Goal: Transaction & Acquisition: Purchase product/service

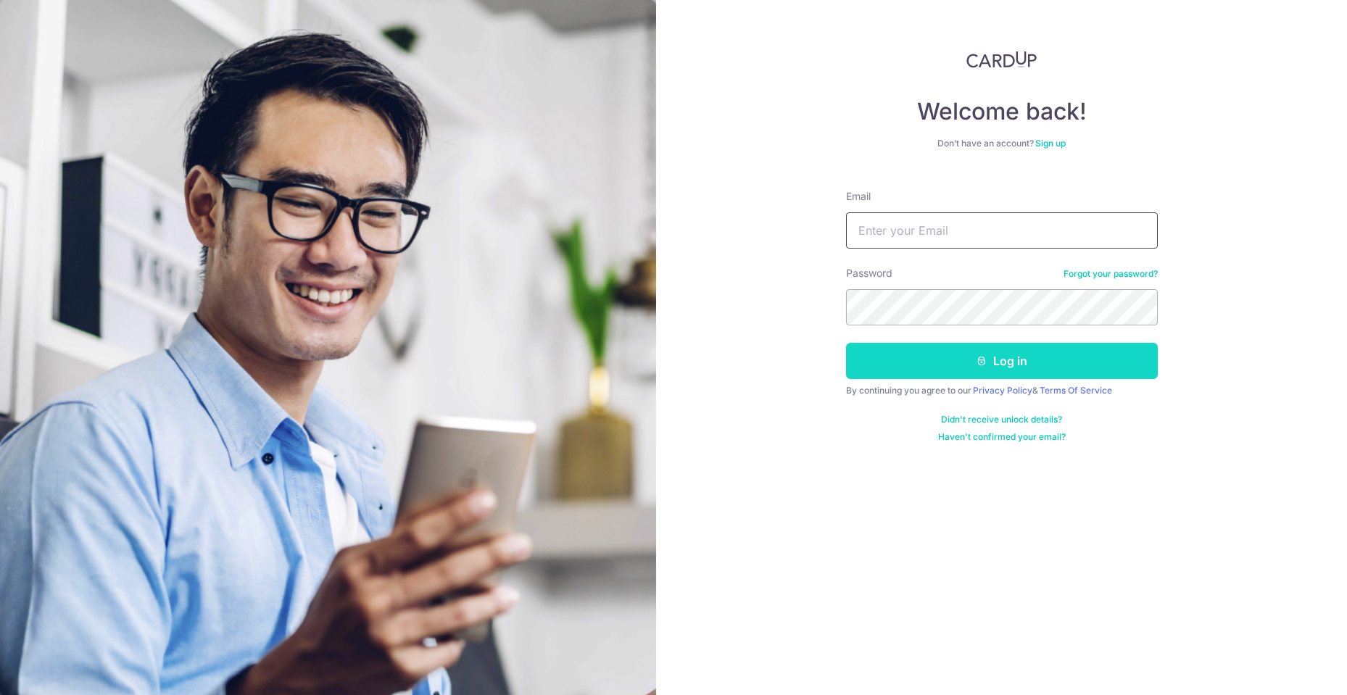
type input "[DOMAIN_NAME][EMAIL_ADDRESS][DOMAIN_NAME]"
click at [1010, 363] on button "Log in" at bounding box center [1002, 361] width 312 height 36
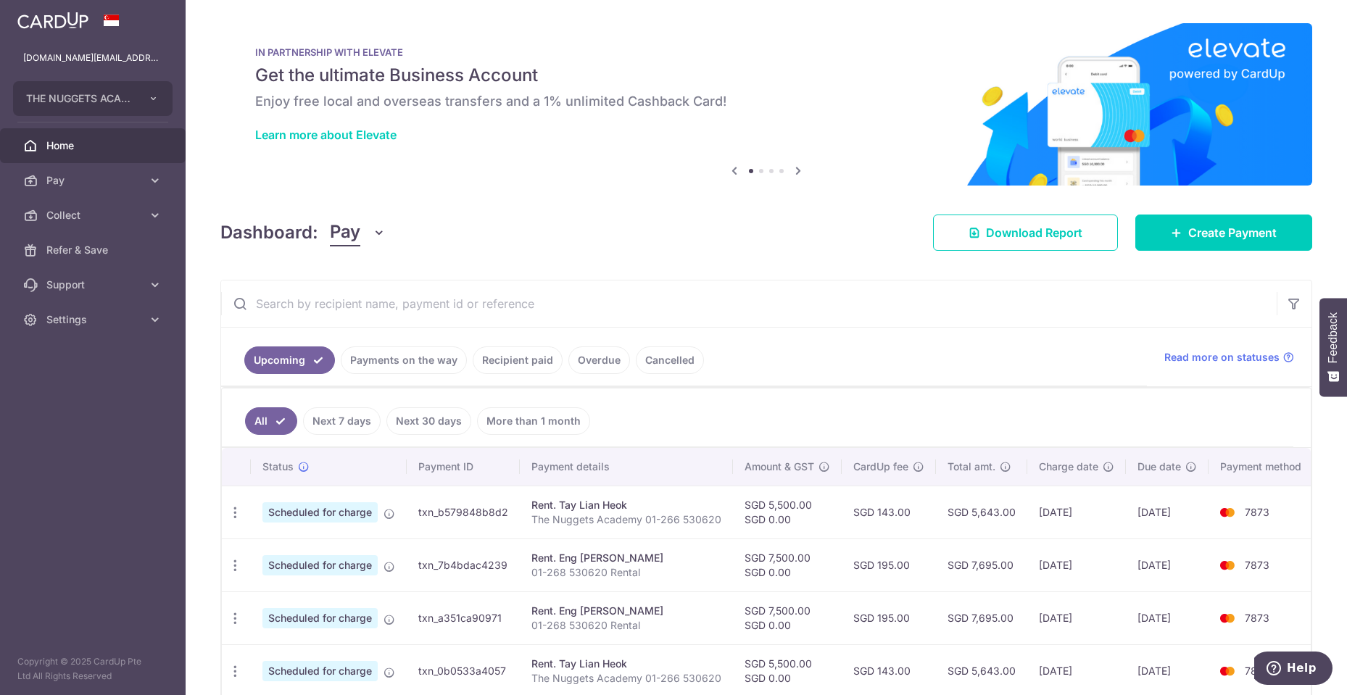
click at [666, 360] on link "Cancelled" at bounding box center [670, 361] width 68 height 28
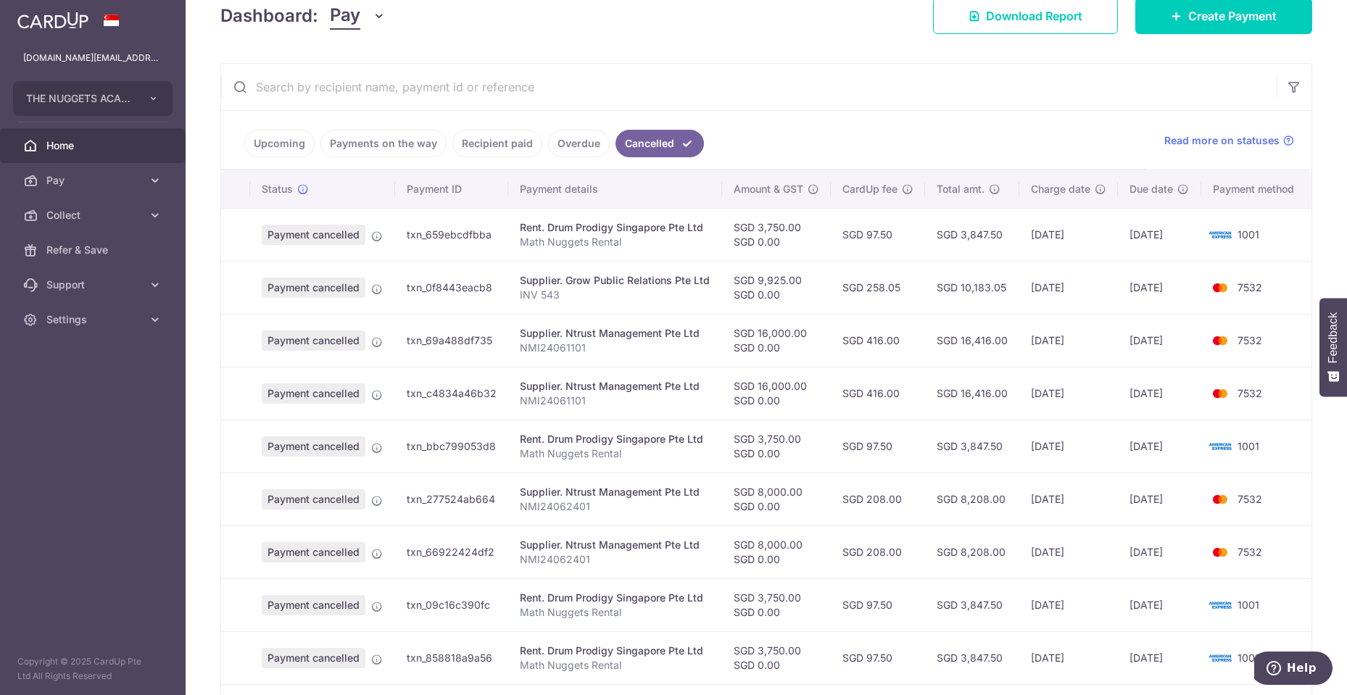
scroll to position [364, 0]
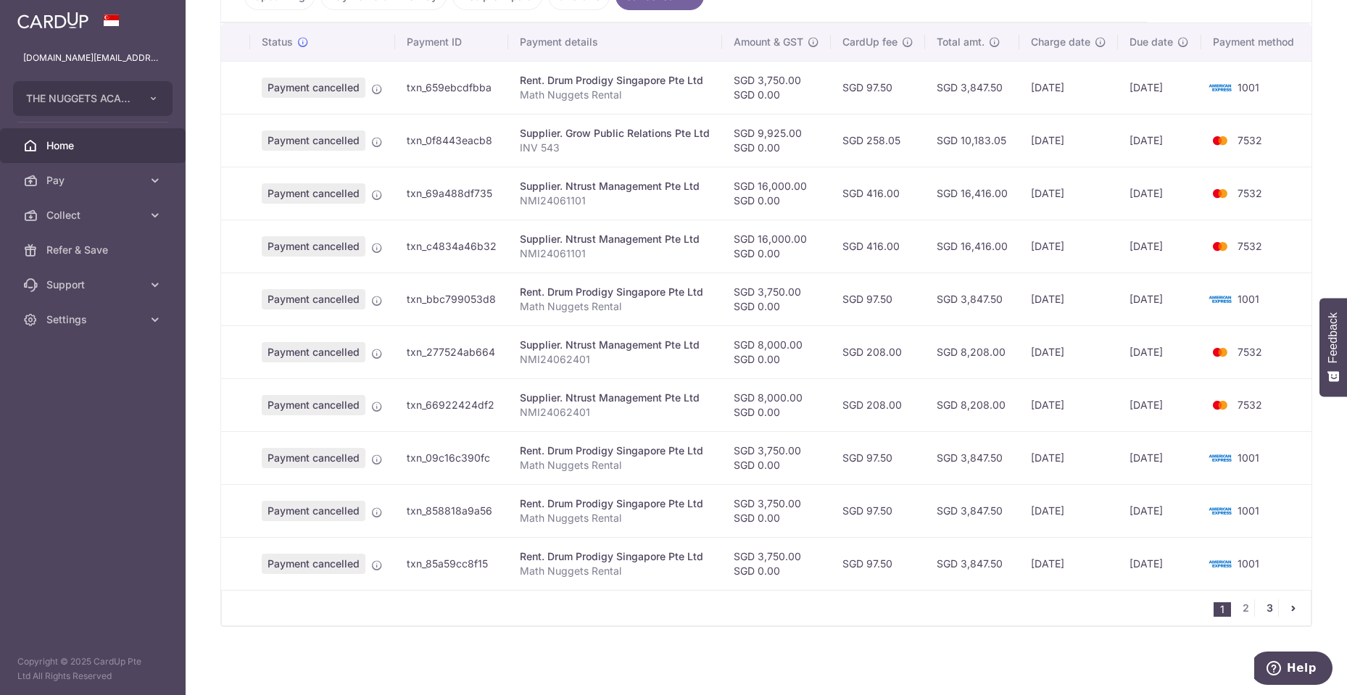
click at [1270, 605] on link "3" at bounding box center [1269, 608] width 17 height 17
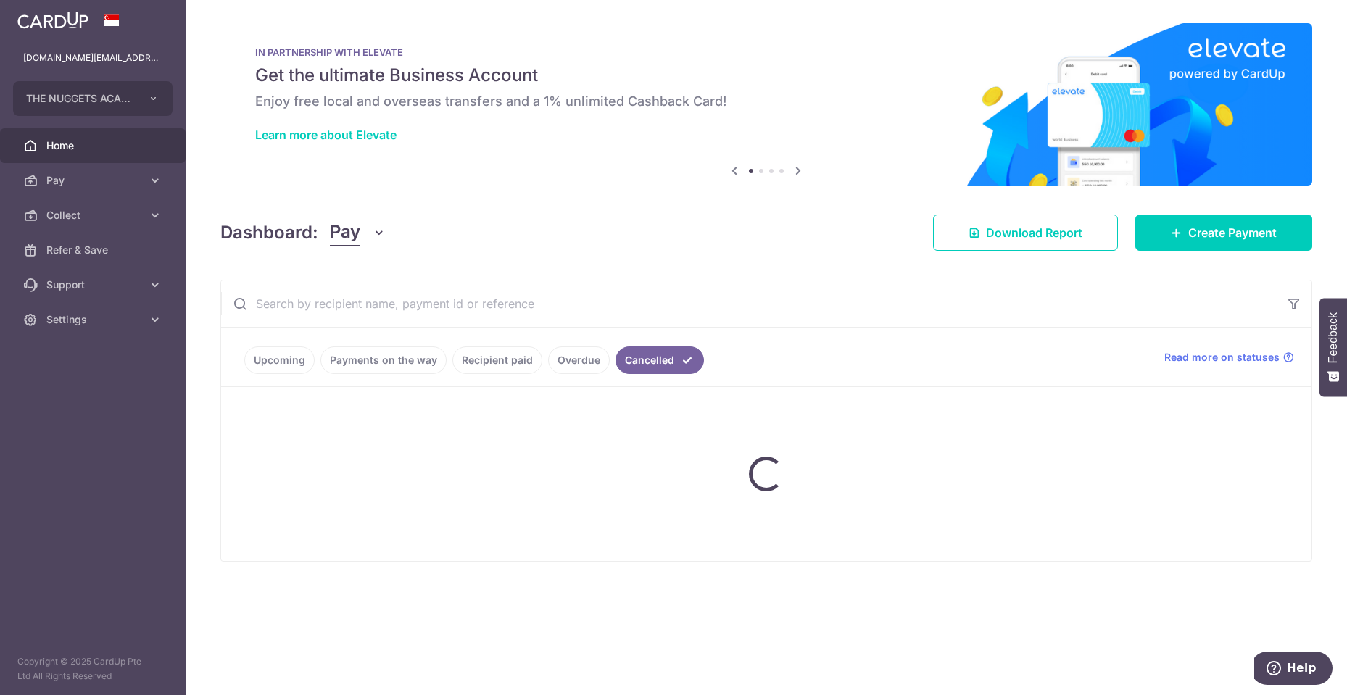
scroll to position [0, 0]
click at [570, 356] on link "Overdue" at bounding box center [579, 361] width 62 height 28
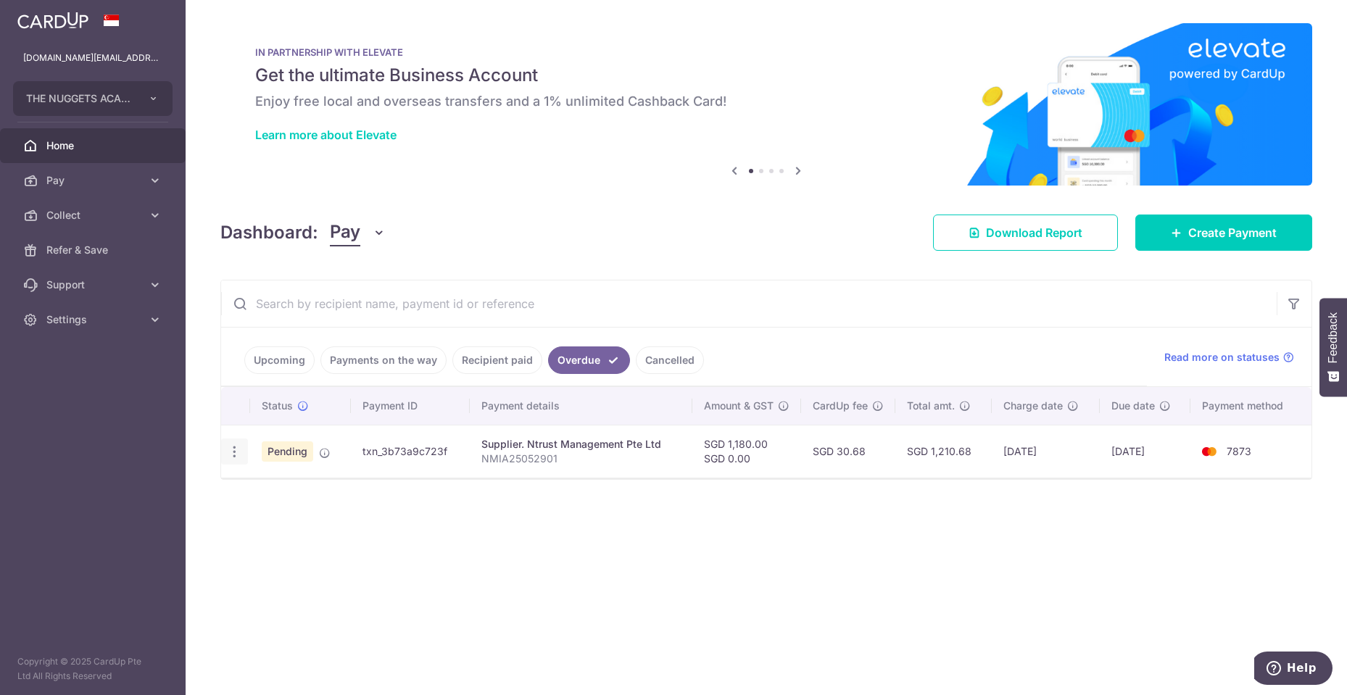
click at [238, 450] on icon "button" at bounding box center [234, 452] width 15 height 15
click at [278, 521] on span "Cancel payment" at bounding box center [311, 527] width 97 height 17
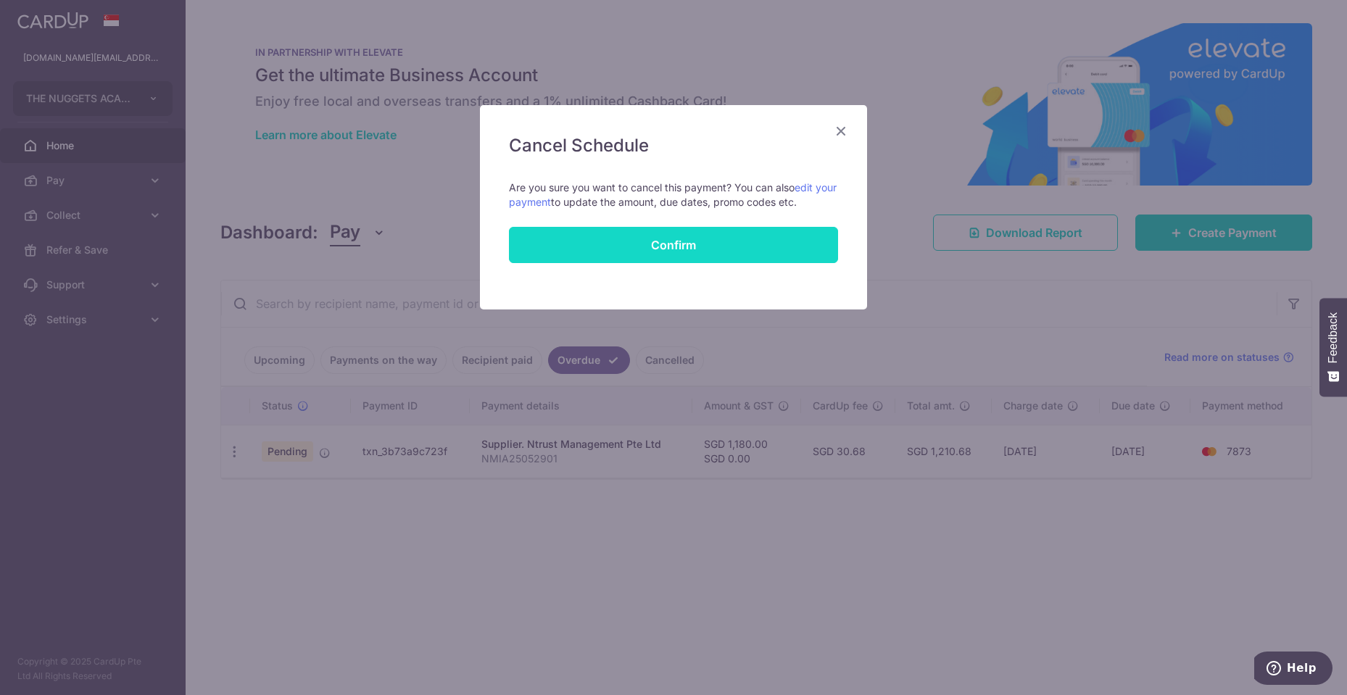
click at [637, 258] on button "Confirm" at bounding box center [673, 245] width 329 height 36
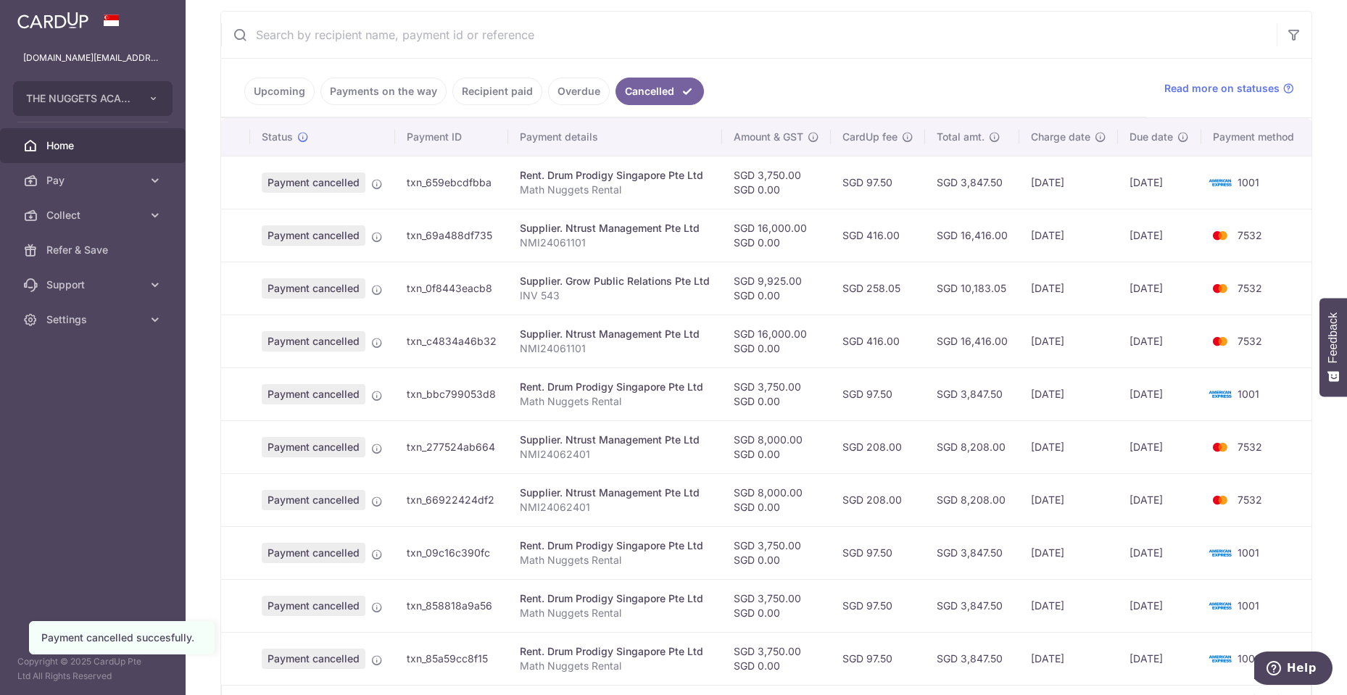
scroll to position [364, 0]
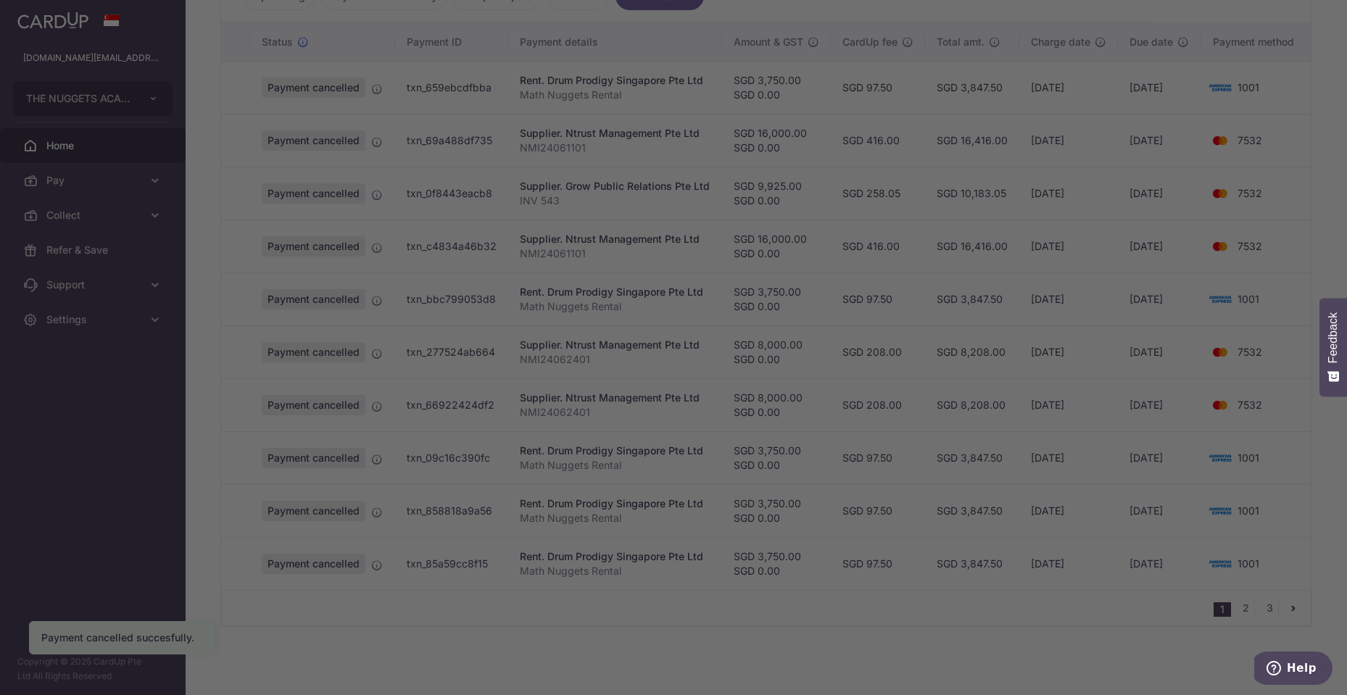
click at [1269, 611] on div at bounding box center [680, 351] width 1361 height 703
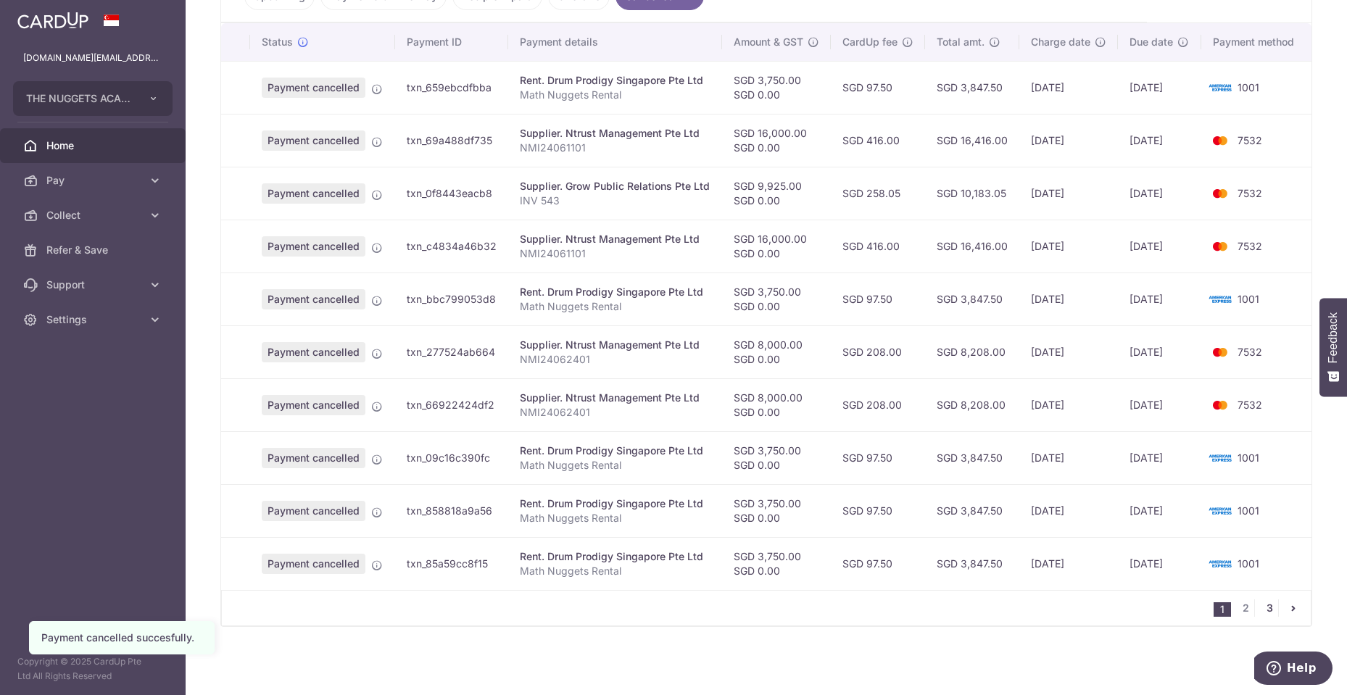
click at [1263, 605] on link "3" at bounding box center [1269, 608] width 17 height 17
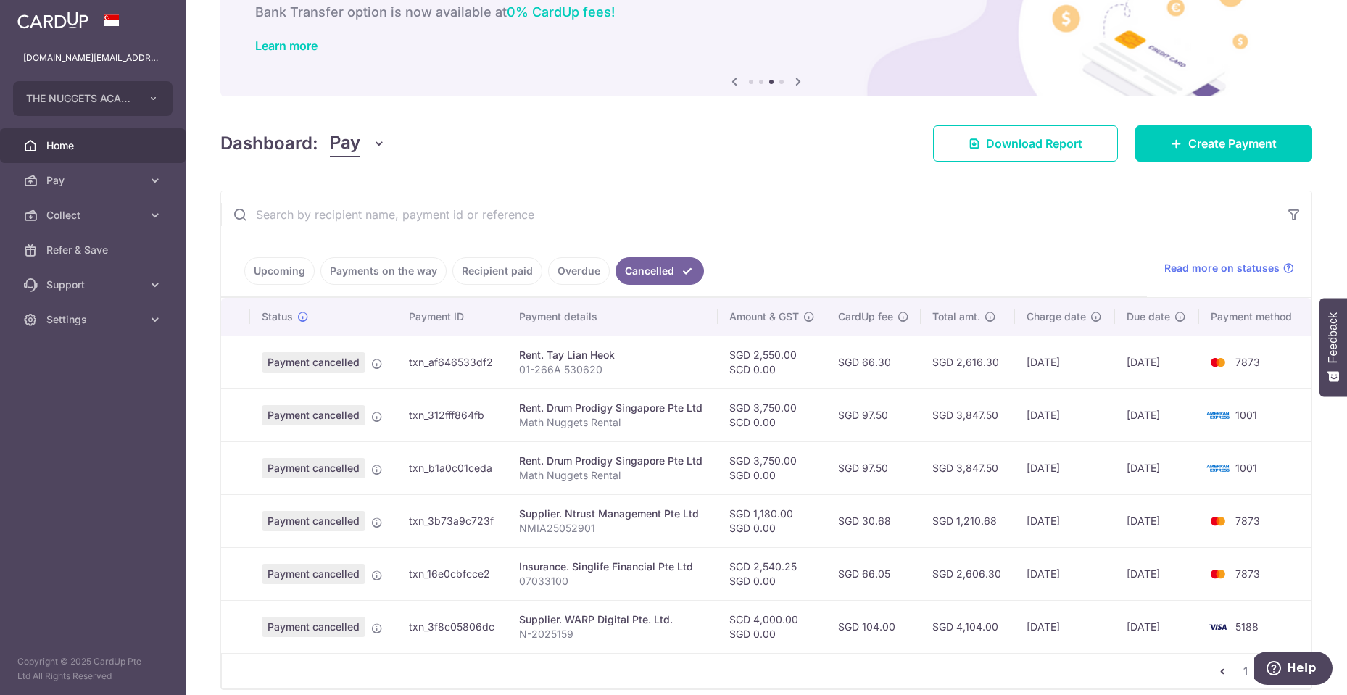
scroll to position [152, 0]
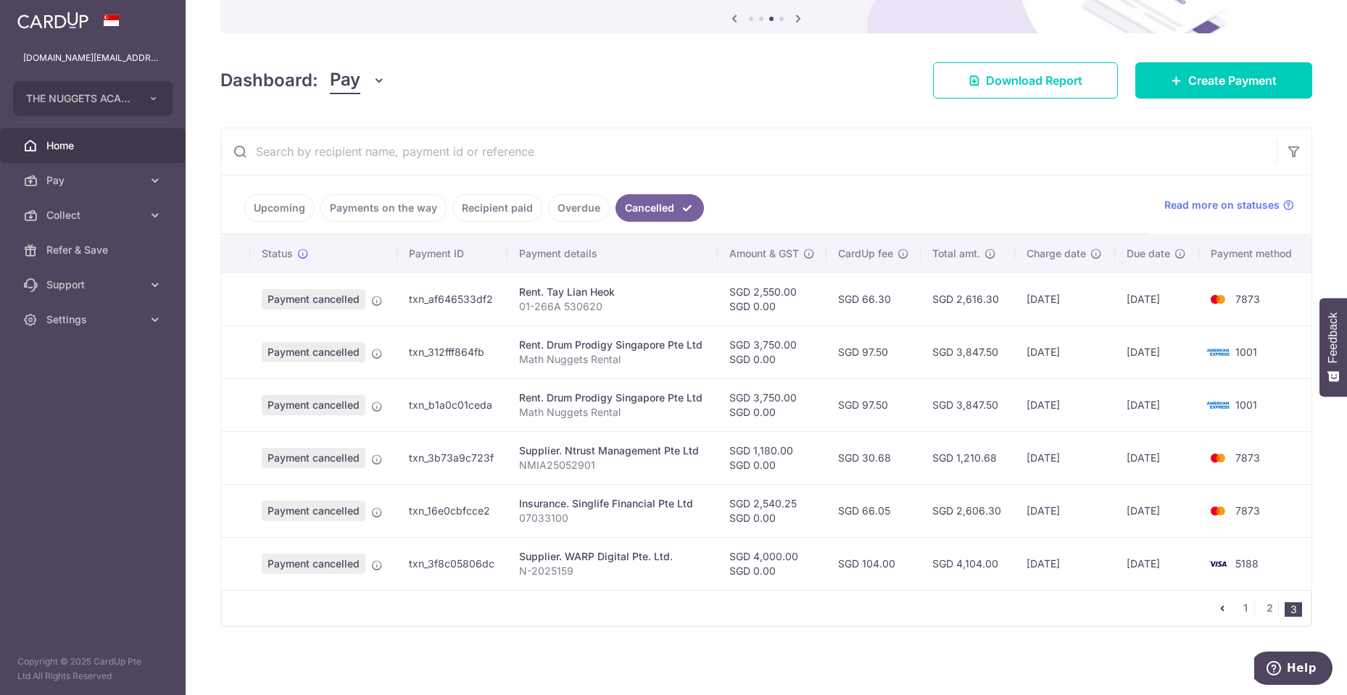
drag, startPoint x: 745, startPoint y: 456, endPoint x: 665, endPoint y: 504, distance: 93.0
click at [665, 504] on div "Insurance. Singlife Financial Pte Ltd" at bounding box center [612, 504] width 187 height 15
click at [1208, 89] on link "Create Payment" at bounding box center [1224, 80] width 177 height 36
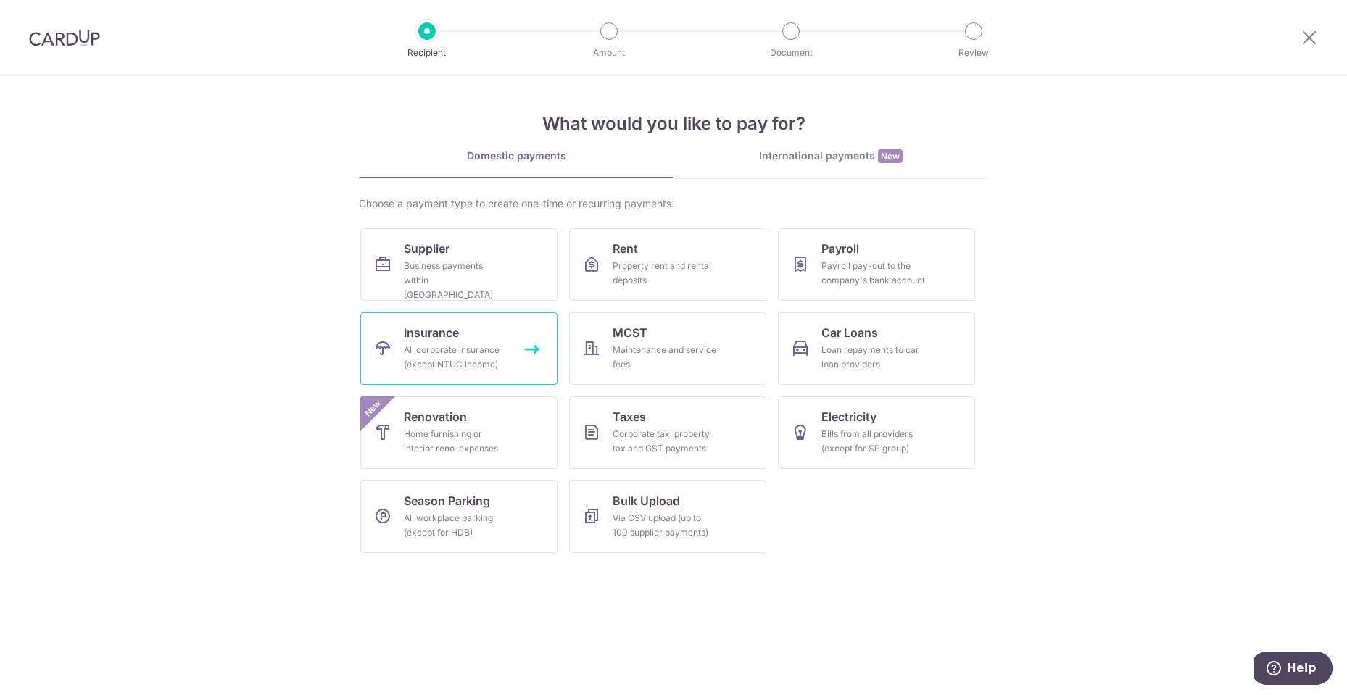
click at [469, 348] on div "All corporate insurance (except NTUC Income)" at bounding box center [456, 357] width 104 height 29
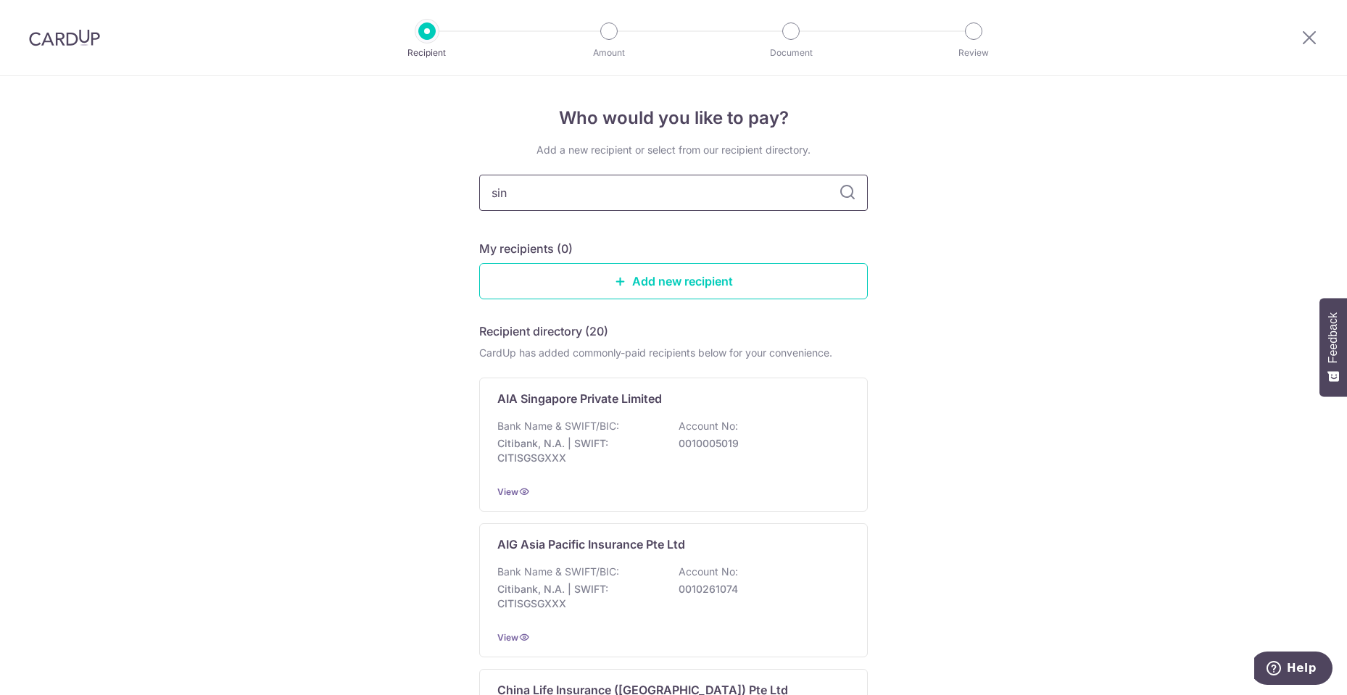
type input "sing"
click at [698, 203] on input "sing" at bounding box center [673, 193] width 389 height 36
click at [703, 187] on input "sing" at bounding box center [673, 193] width 389 height 36
type input "singlife"
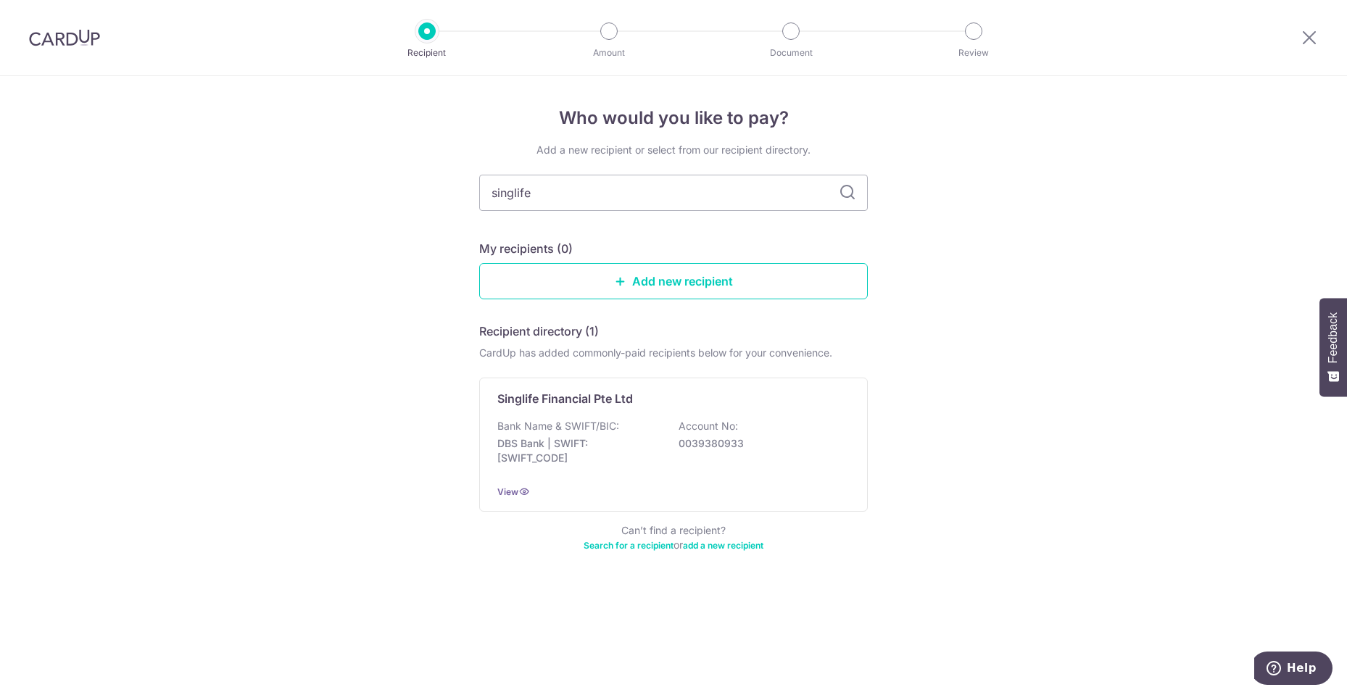
drag, startPoint x: 714, startPoint y: 153, endPoint x: 671, endPoint y: 186, distance: 53.8
click at [675, 436] on div "Bank Name & SWIFT/BIC: DBS Bank | SWIFT: DBSSSGSGXXX Account No: 0039380933" at bounding box center [674, 446] width 352 height 54
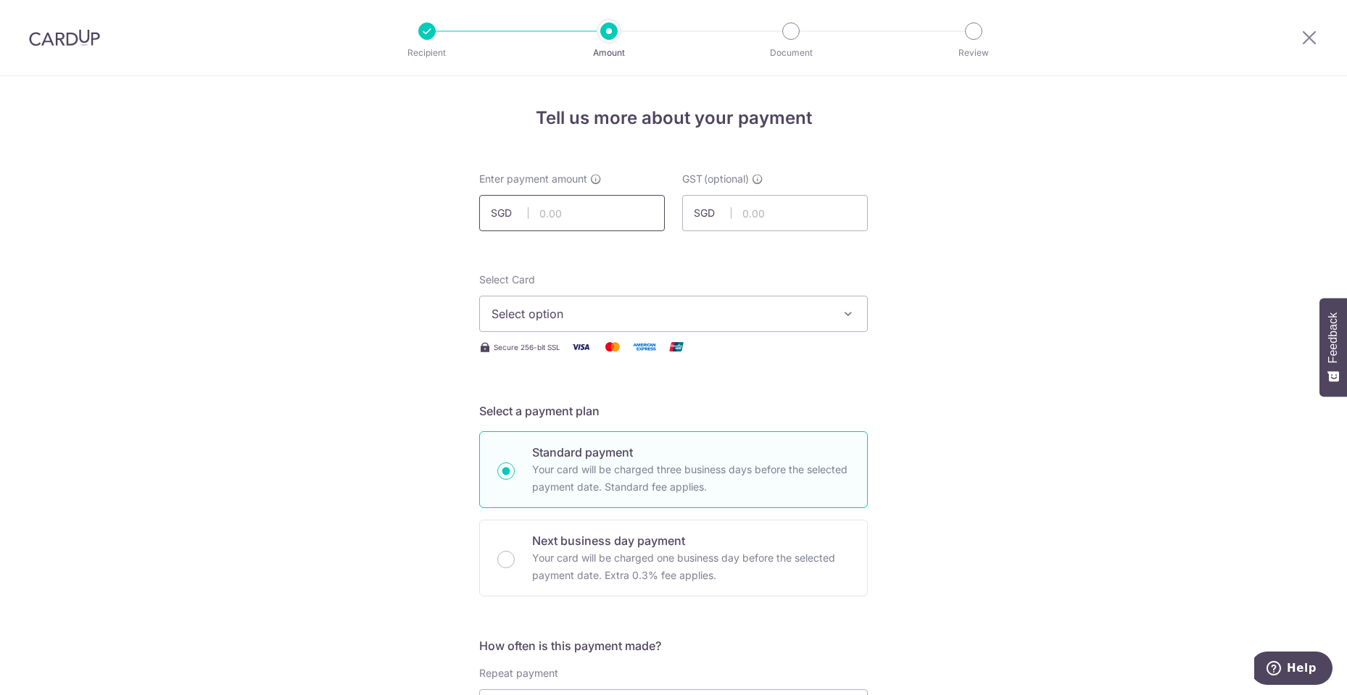
click at [604, 210] on input "text" at bounding box center [572, 213] width 186 height 36
type input "2,540.25"
click at [627, 312] on span "Select option" at bounding box center [661, 313] width 338 height 17
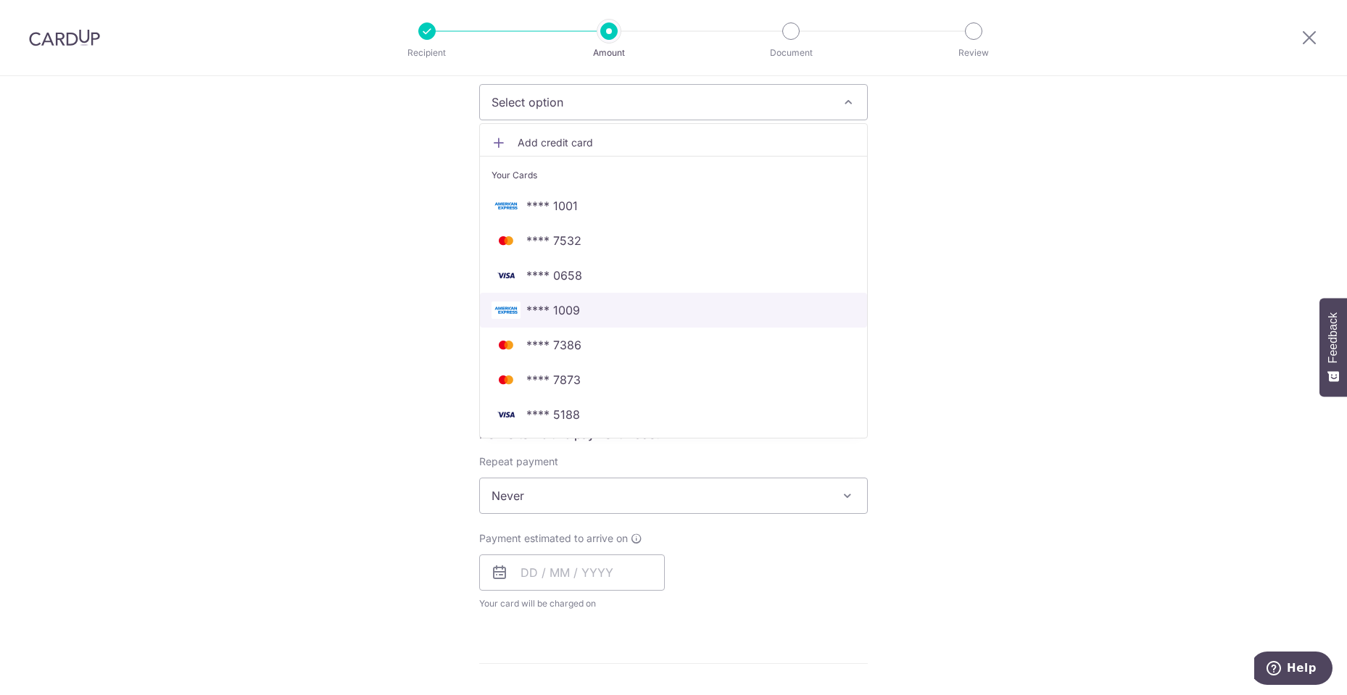
scroll to position [218, 0]
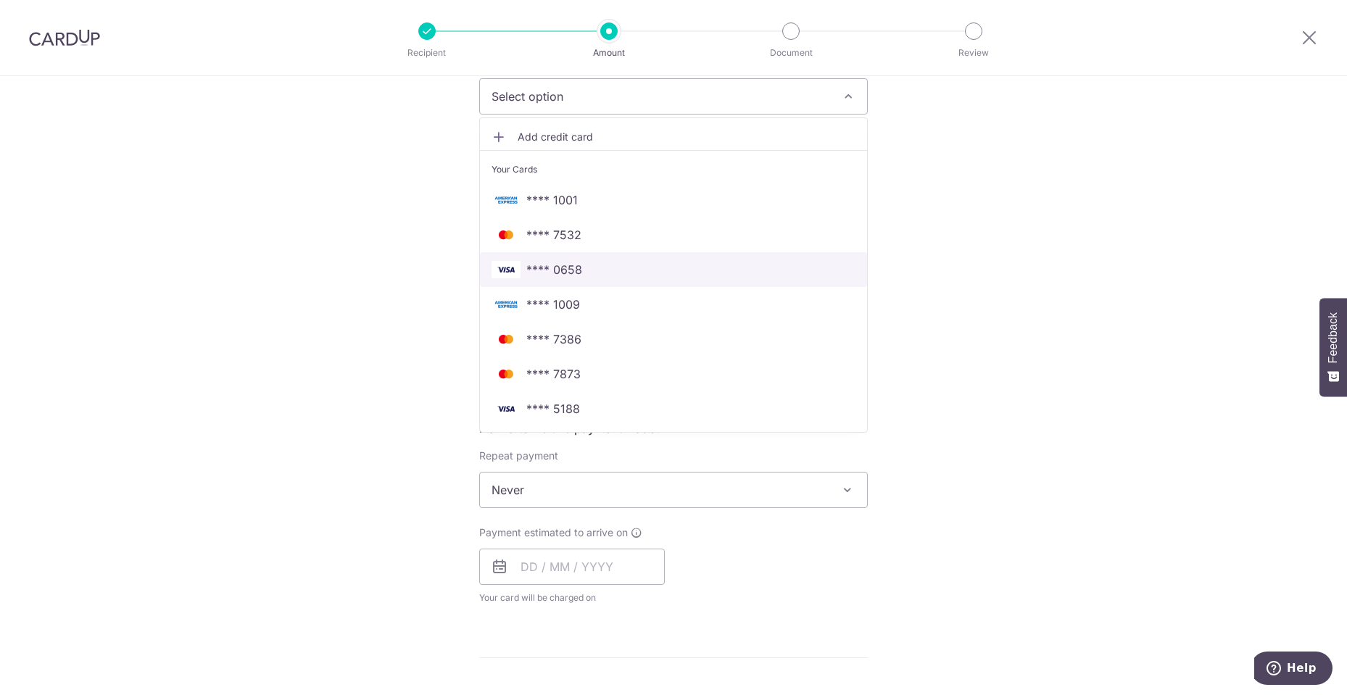
click at [559, 273] on span "**** 0658" at bounding box center [555, 269] width 56 height 17
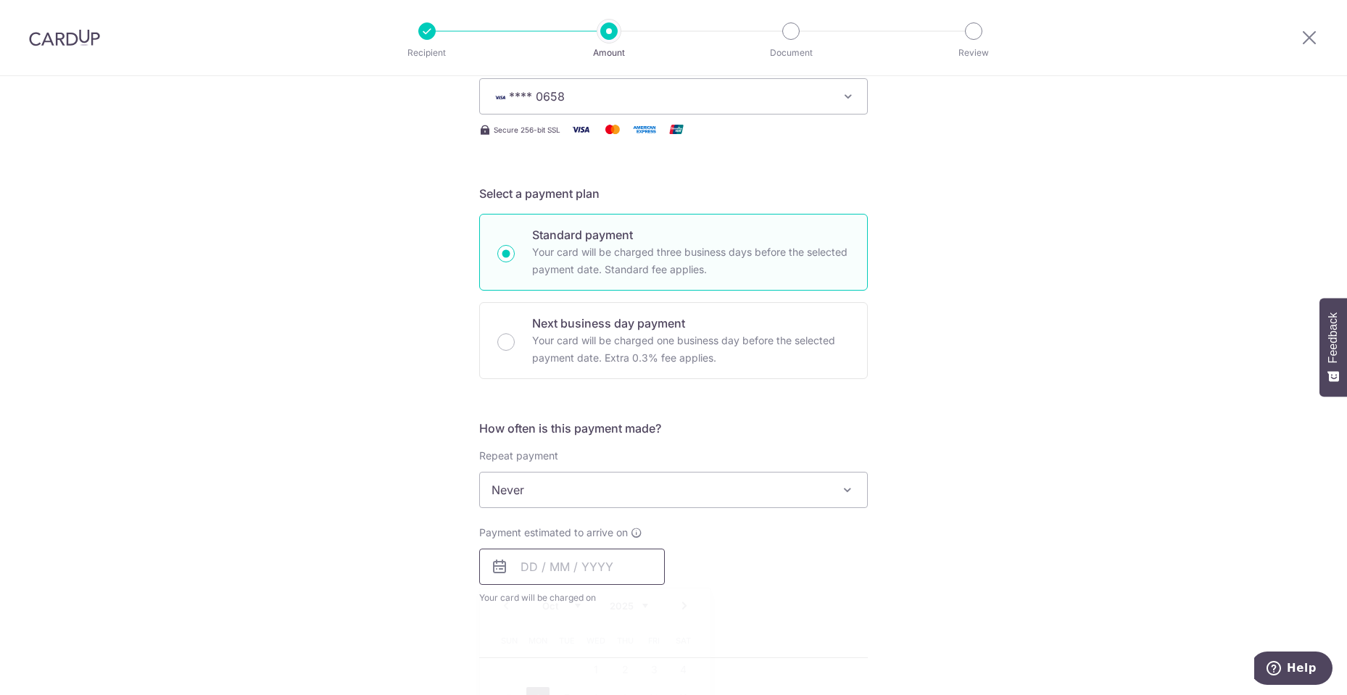
click at [593, 572] on input "text" at bounding box center [572, 567] width 186 height 36
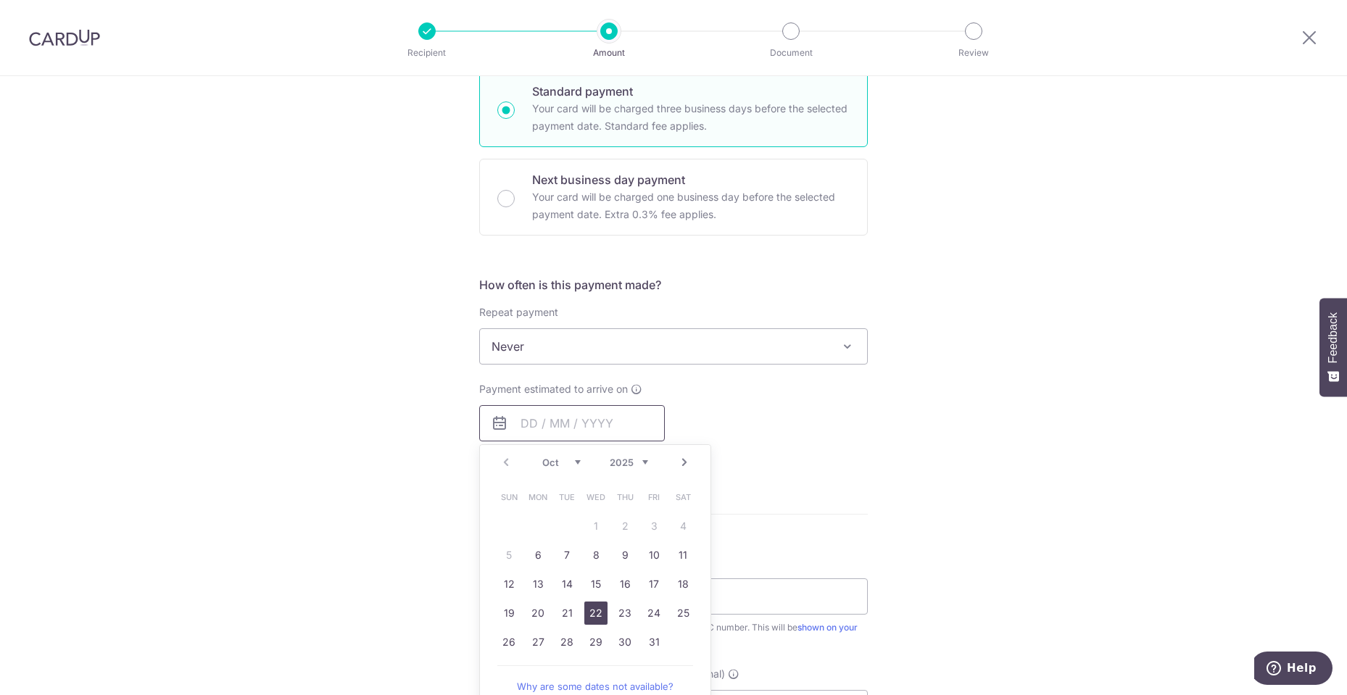
scroll to position [363, 0]
click at [537, 556] on link "6" at bounding box center [538, 553] width 23 height 23
type input "06/10/2025"
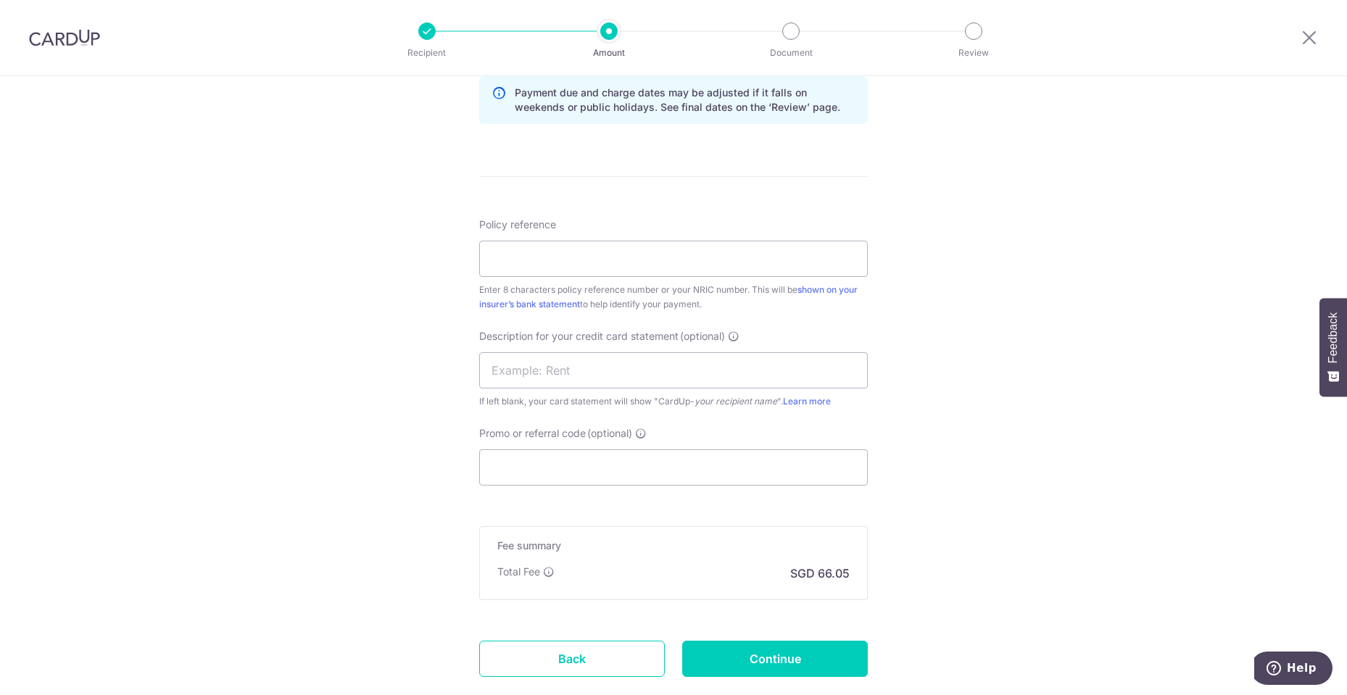
scroll to position [849, 0]
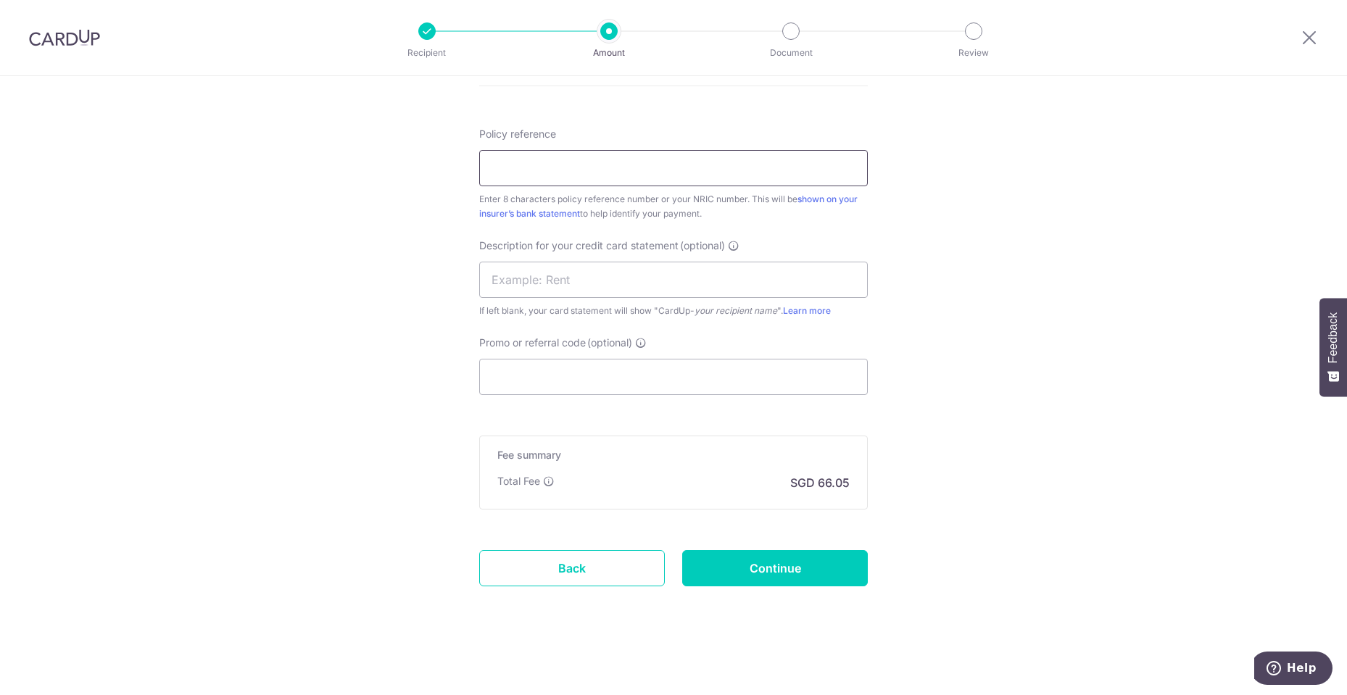
click at [604, 156] on input "Policy reference" at bounding box center [673, 168] width 389 height 36
type input "07033100"
click at [775, 570] on input "Continue" at bounding box center [775, 568] width 186 height 36
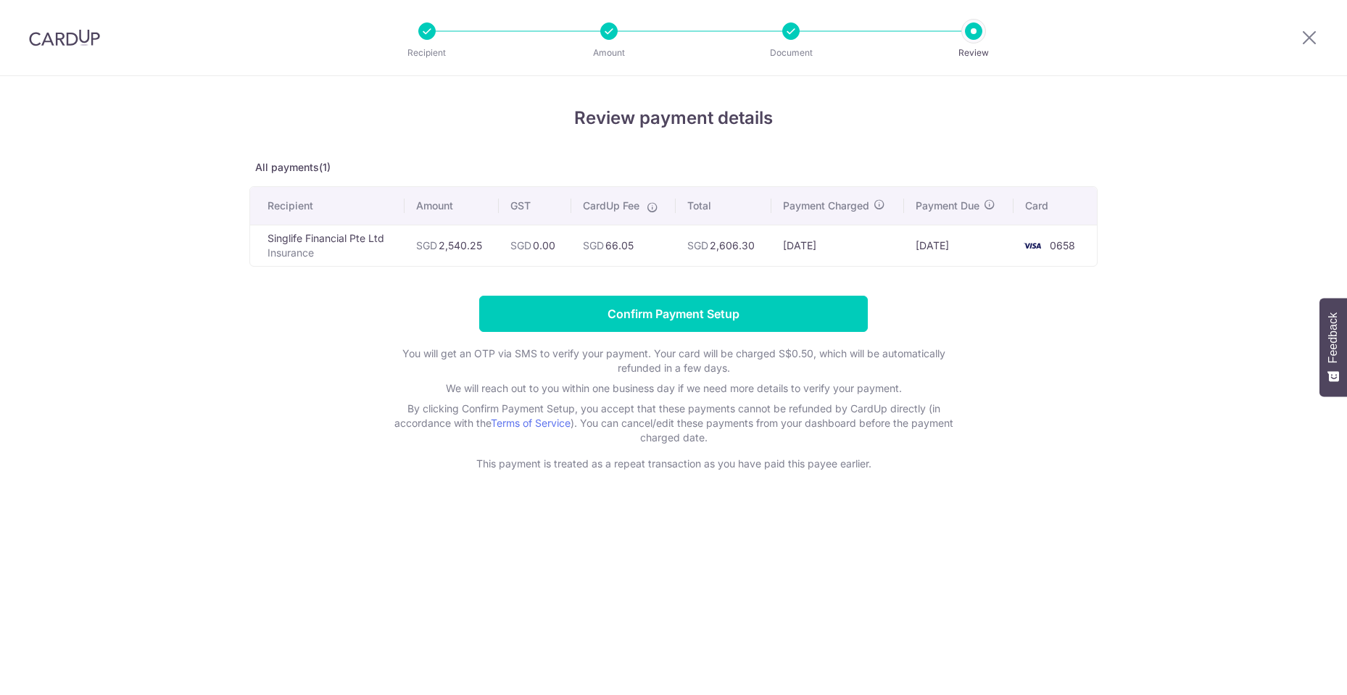
click at [722, 313] on input "Confirm Payment Setup" at bounding box center [673, 314] width 389 height 36
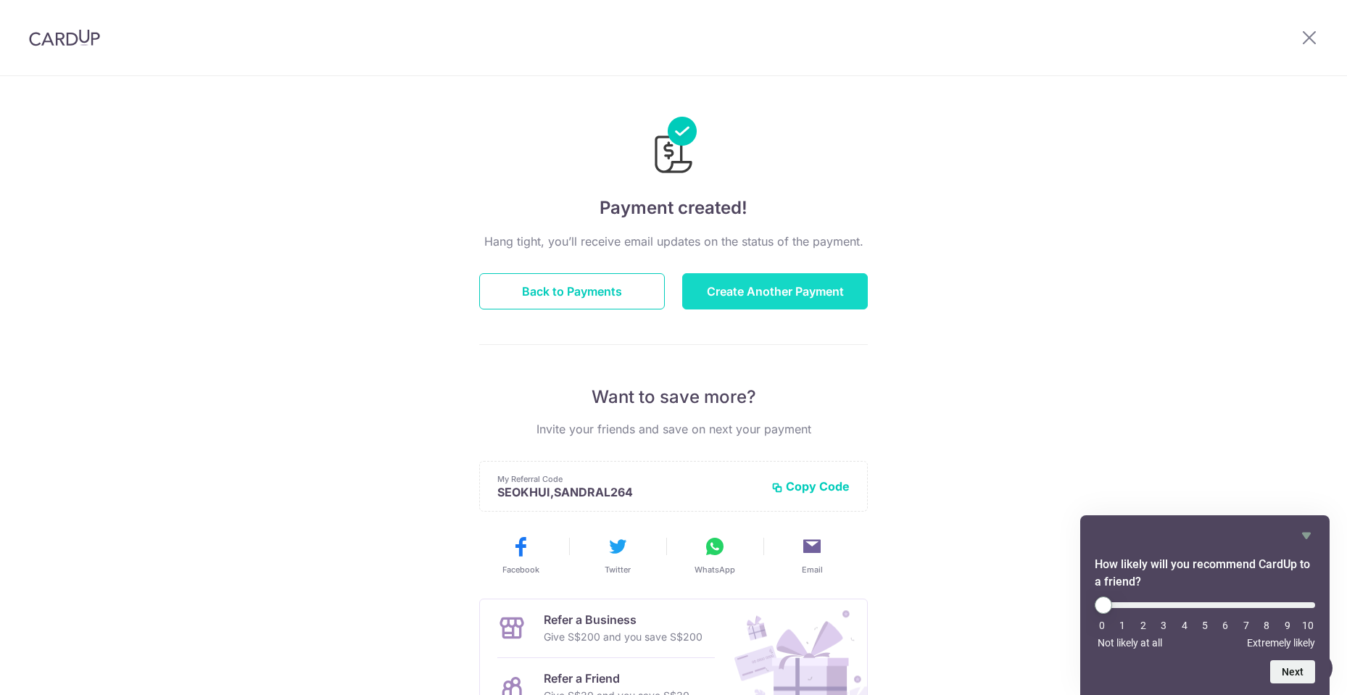
click at [832, 292] on button "Create Another Payment" at bounding box center [775, 291] width 186 height 36
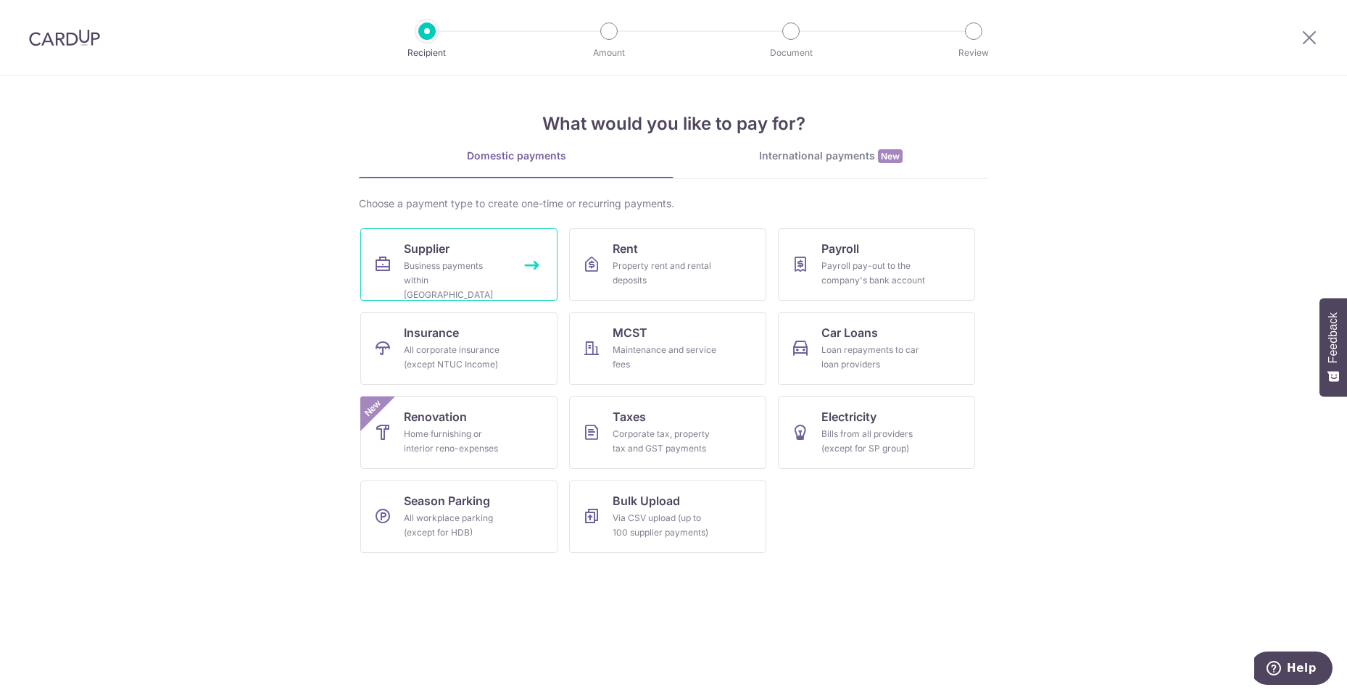
click at [490, 270] on div "Business payments within Singapore" at bounding box center [456, 281] width 104 height 44
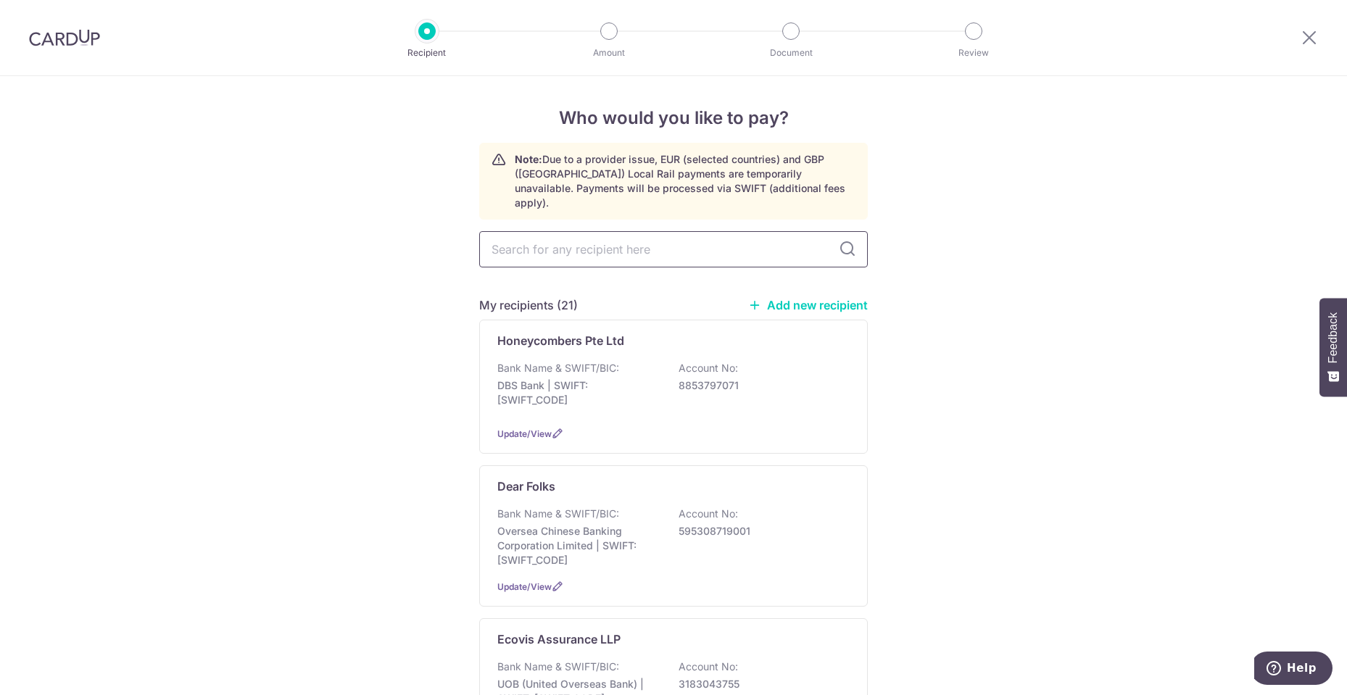
click at [604, 237] on input "text" at bounding box center [673, 249] width 389 height 36
type input "warp"
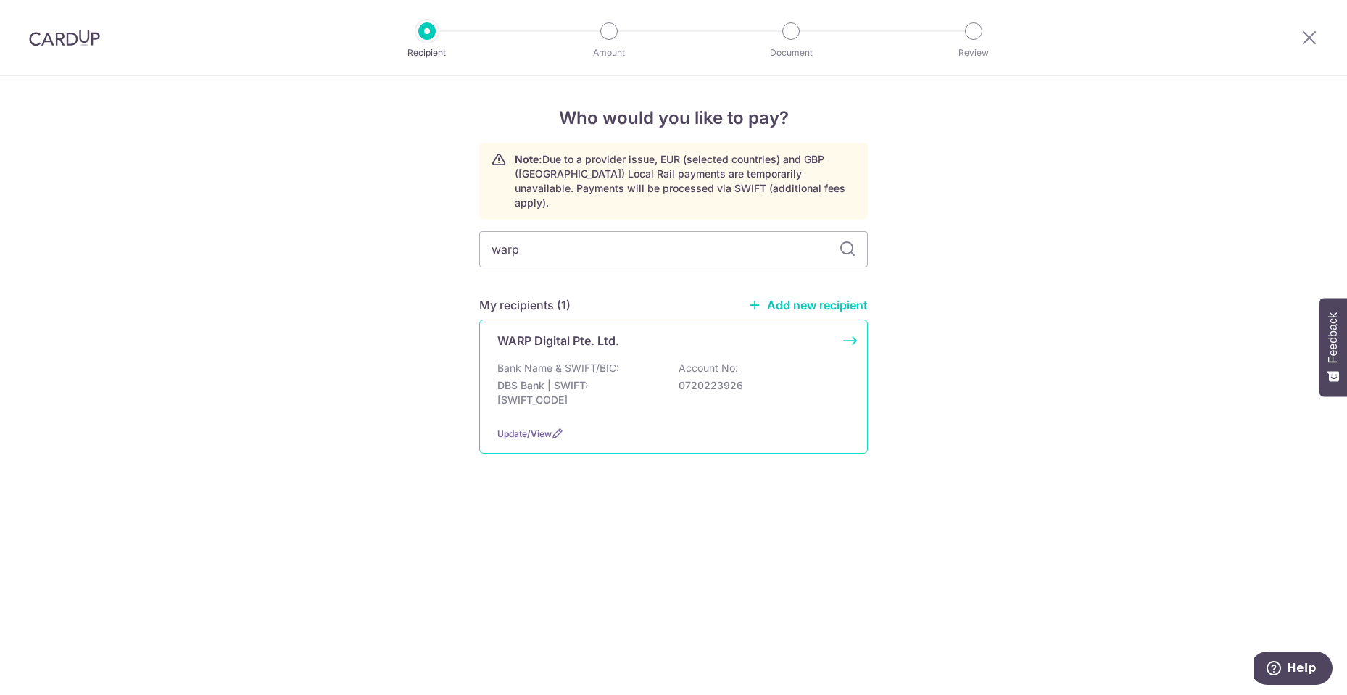
click at [613, 379] on p "DBS Bank | SWIFT: [SWIFT_CODE]" at bounding box center [579, 393] width 162 height 29
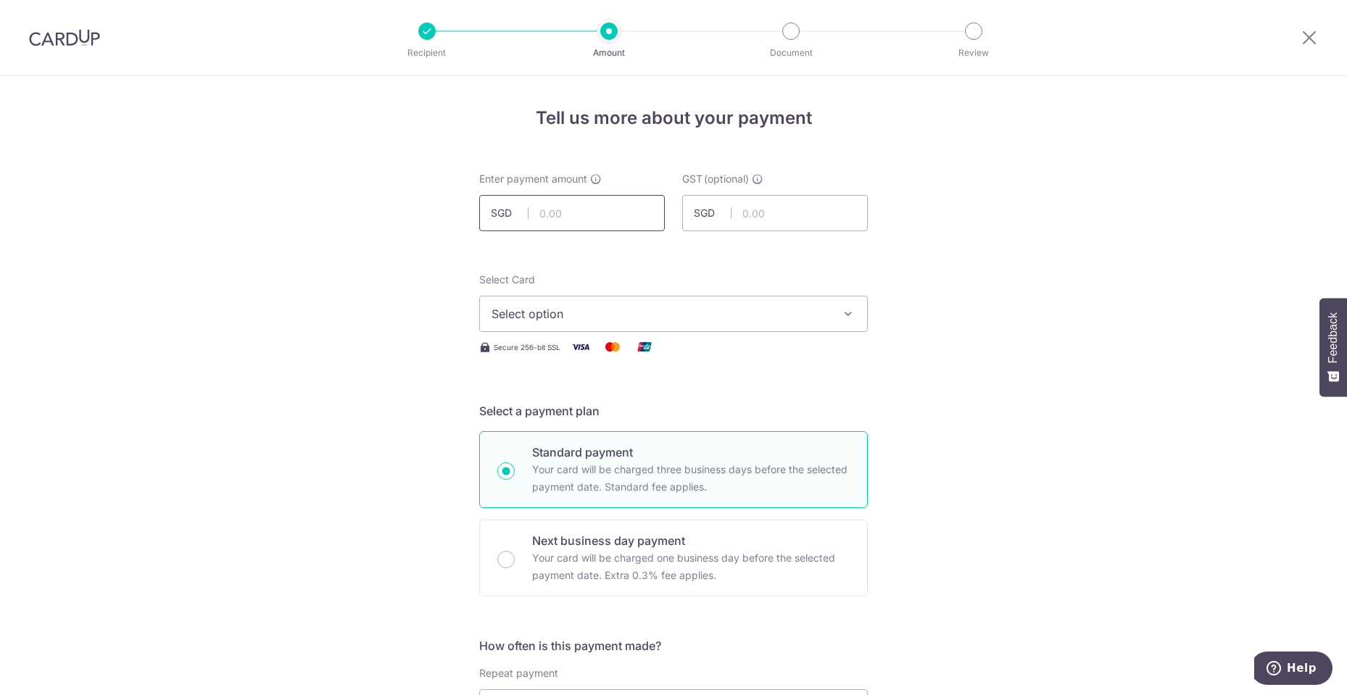
click at [577, 218] on input "text" at bounding box center [572, 213] width 186 height 36
type input "4,000.00"
click at [616, 300] on button "Select option" at bounding box center [673, 314] width 389 height 36
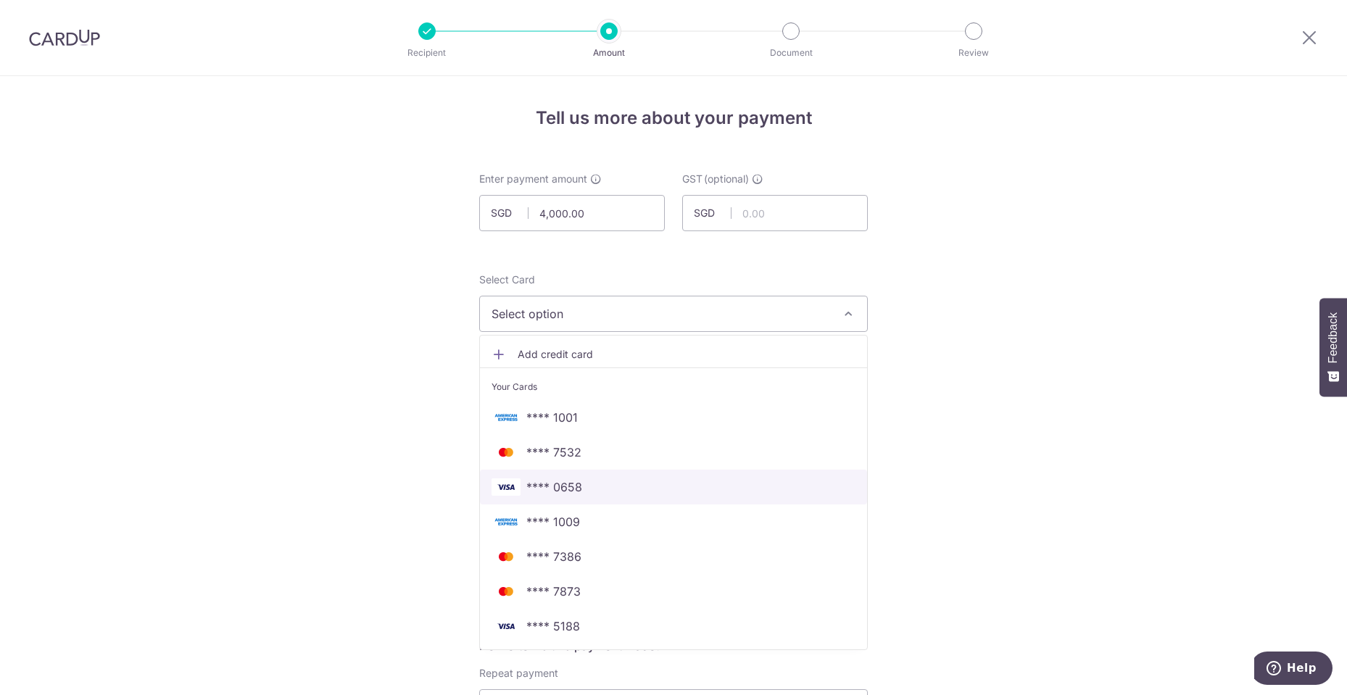
click at [605, 483] on span "**** 0658" at bounding box center [674, 487] width 364 height 17
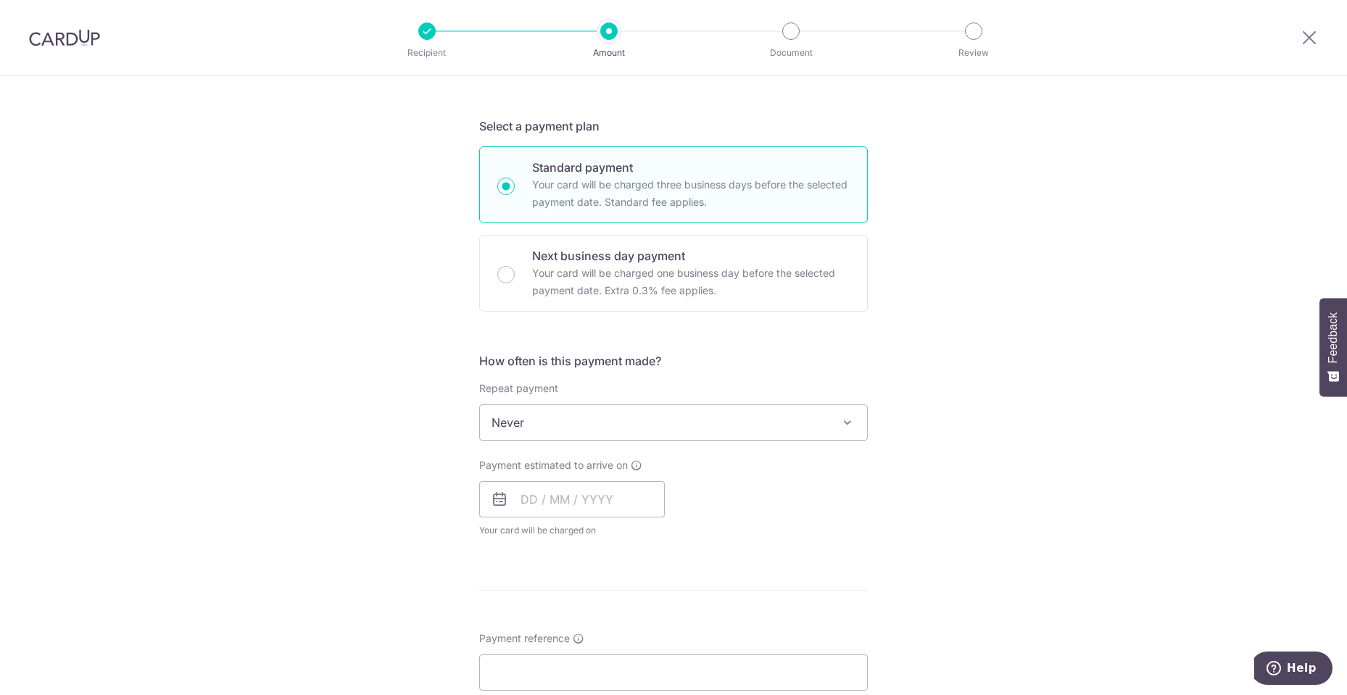
scroll to position [290, 0]
click at [553, 505] on input "text" at bounding box center [572, 494] width 186 height 36
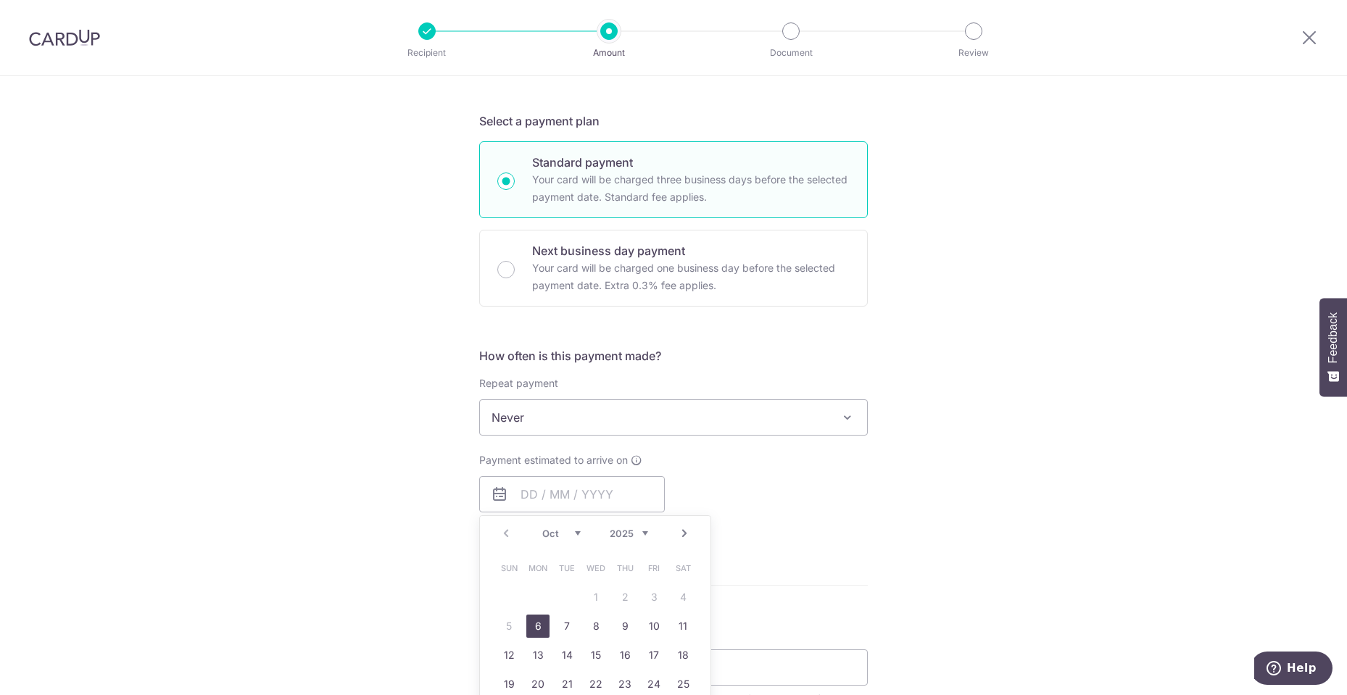
drag, startPoint x: 535, startPoint y: 624, endPoint x: 347, endPoint y: 503, distance: 223.1
click at [535, 624] on link "6" at bounding box center [538, 626] width 23 height 23
type input "[DATE]"
click at [347, 503] on div "Tell us more about your payment Enter payment amount SGD 4,000.00 4000.00 GST (…" at bounding box center [673, 490] width 1347 height 1409
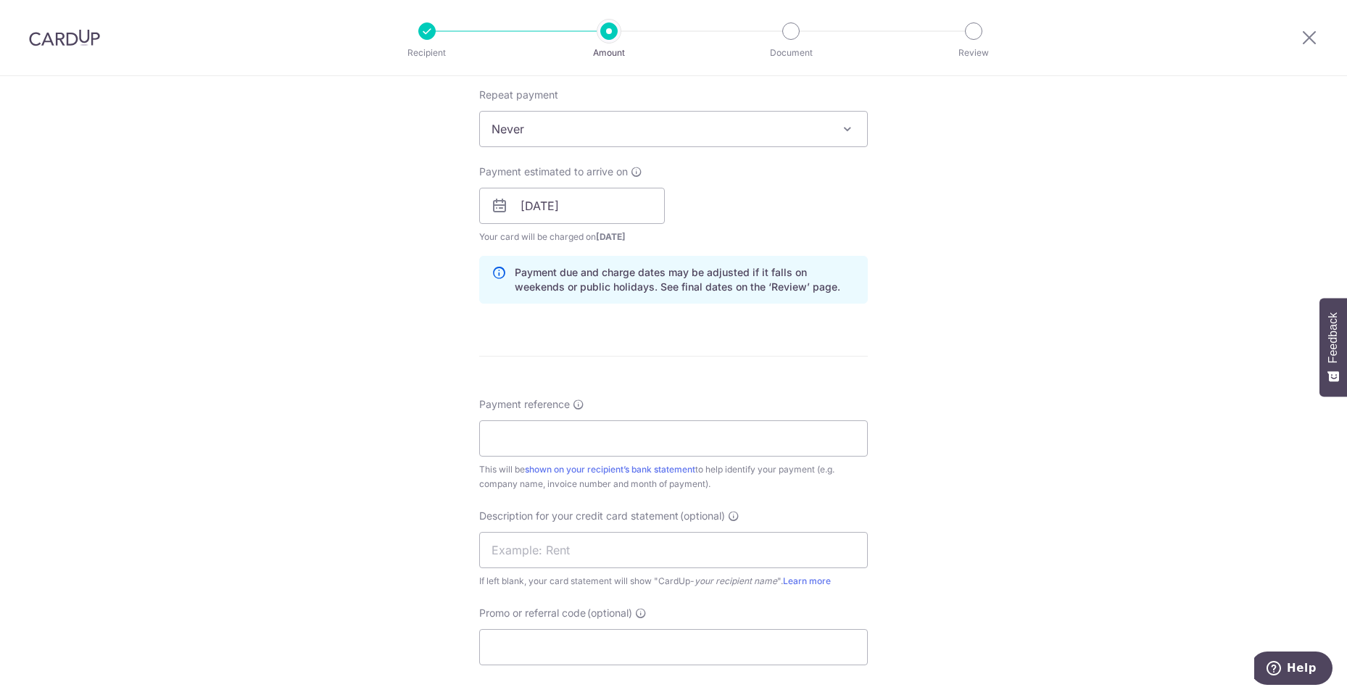
scroll to position [580, 0]
click at [770, 442] on input "Payment reference" at bounding box center [673, 437] width 389 height 36
click at [647, 437] on input "Payment reference" at bounding box center [673, 437] width 389 height 36
type input "N-2025159"
click at [417, 532] on div "Tell us more about your payment Enter payment amount SGD 4,000.00 4000.00 GST (…" at bounding box center [673, 230] width 1347 height 1469
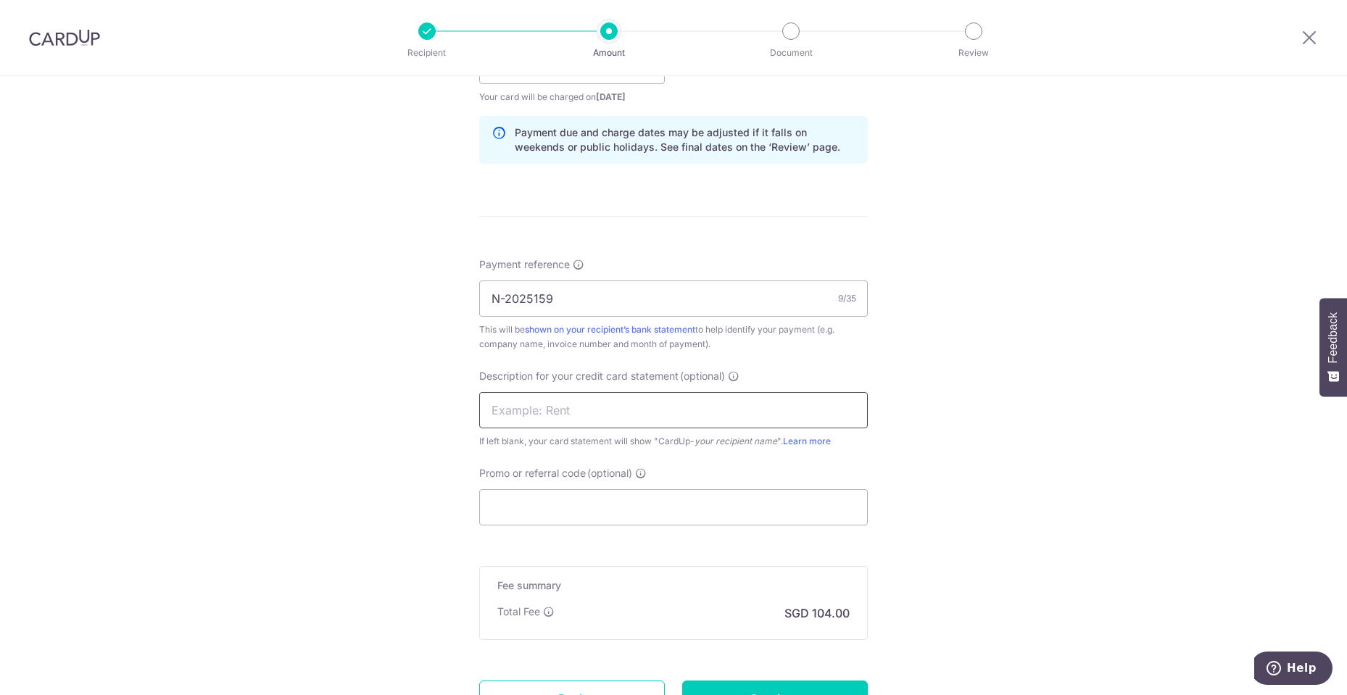
scroll to position [725, 0]
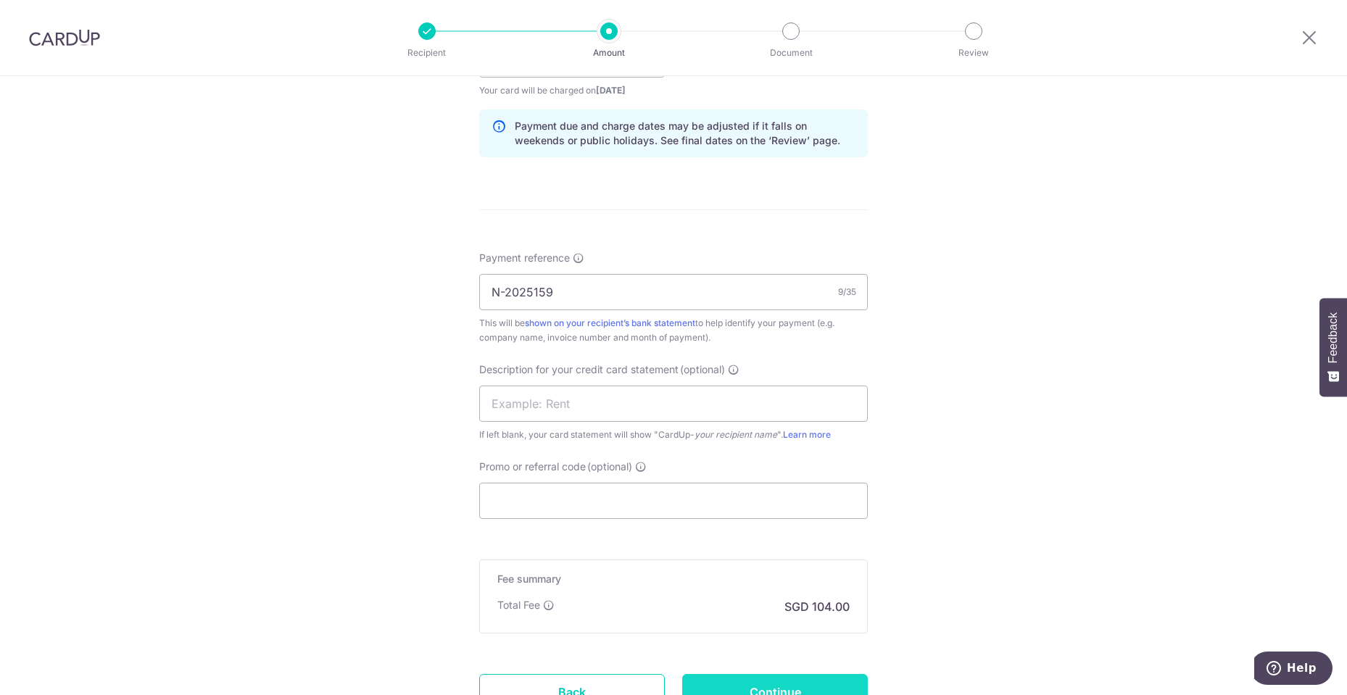
click at [770, 689] on input "Continue" at bounding box center [775, 692] width 186 height 36
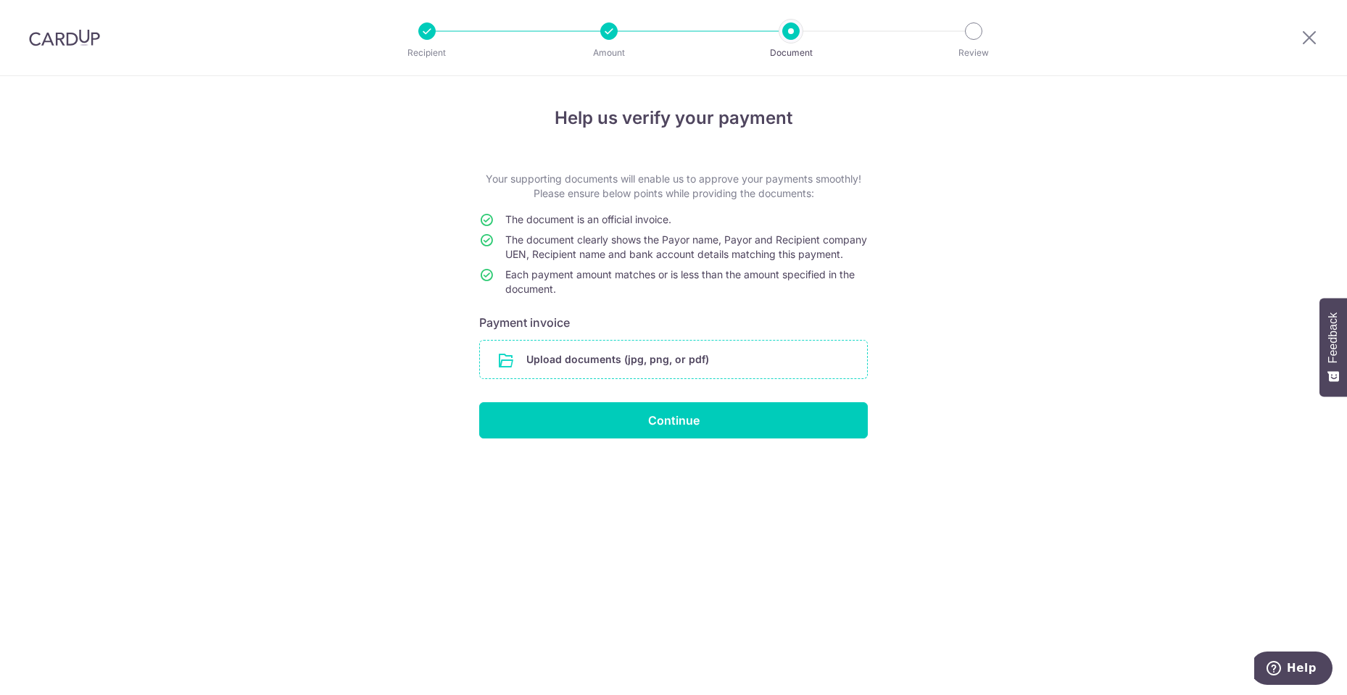
click at [666, 376] on input "file" at bounding box center [673, 360] width 387 height 38
click at [788, 371] on input "file" at bounding box center [673, 360] width 387 height 38
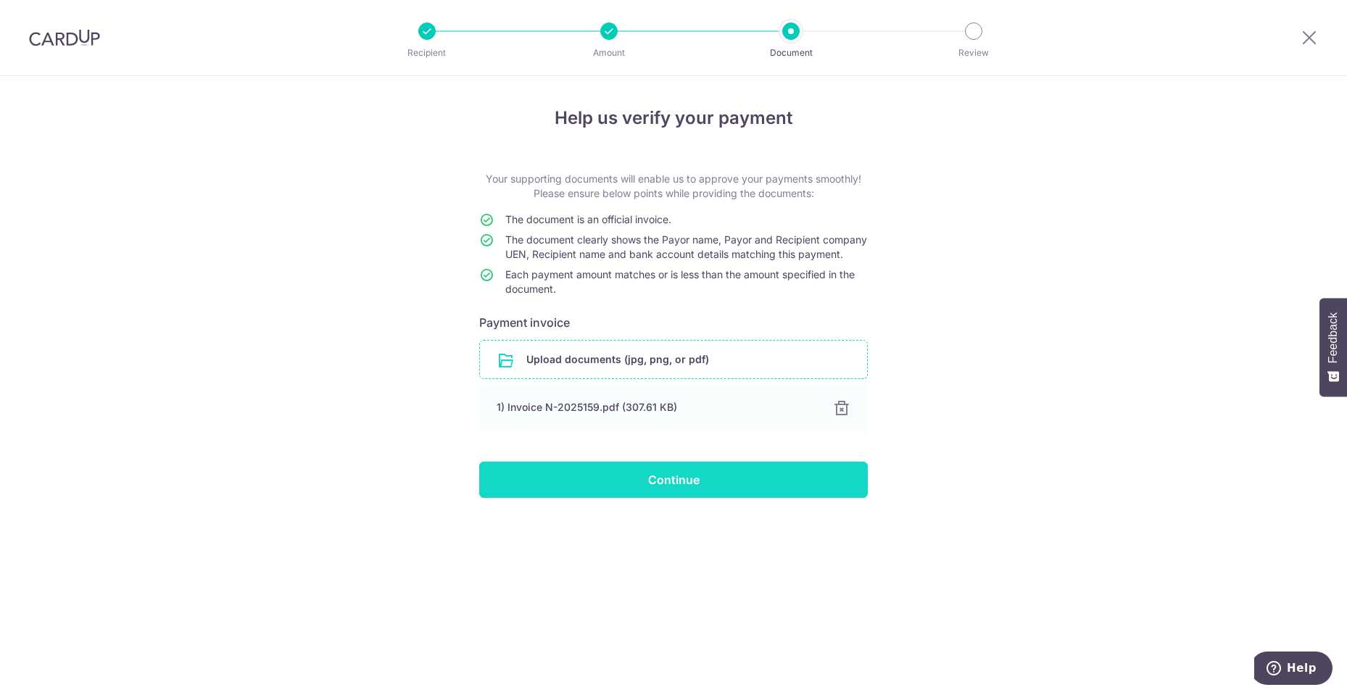
click at [730, 494] on input "Continue" at bounding box center [673, 480] width 389 height 36
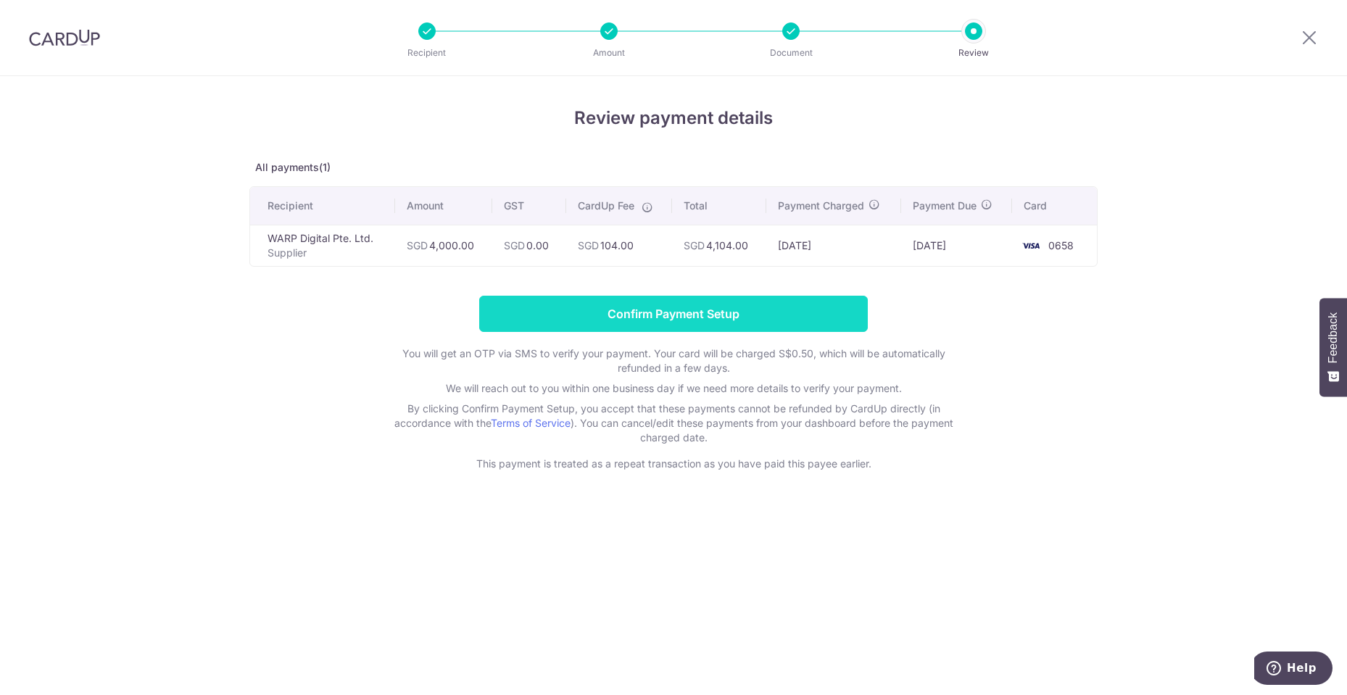
click at [830, 306] on input "Confirm Payment Setup" at bounding box center [673, 314] width 389 height 36
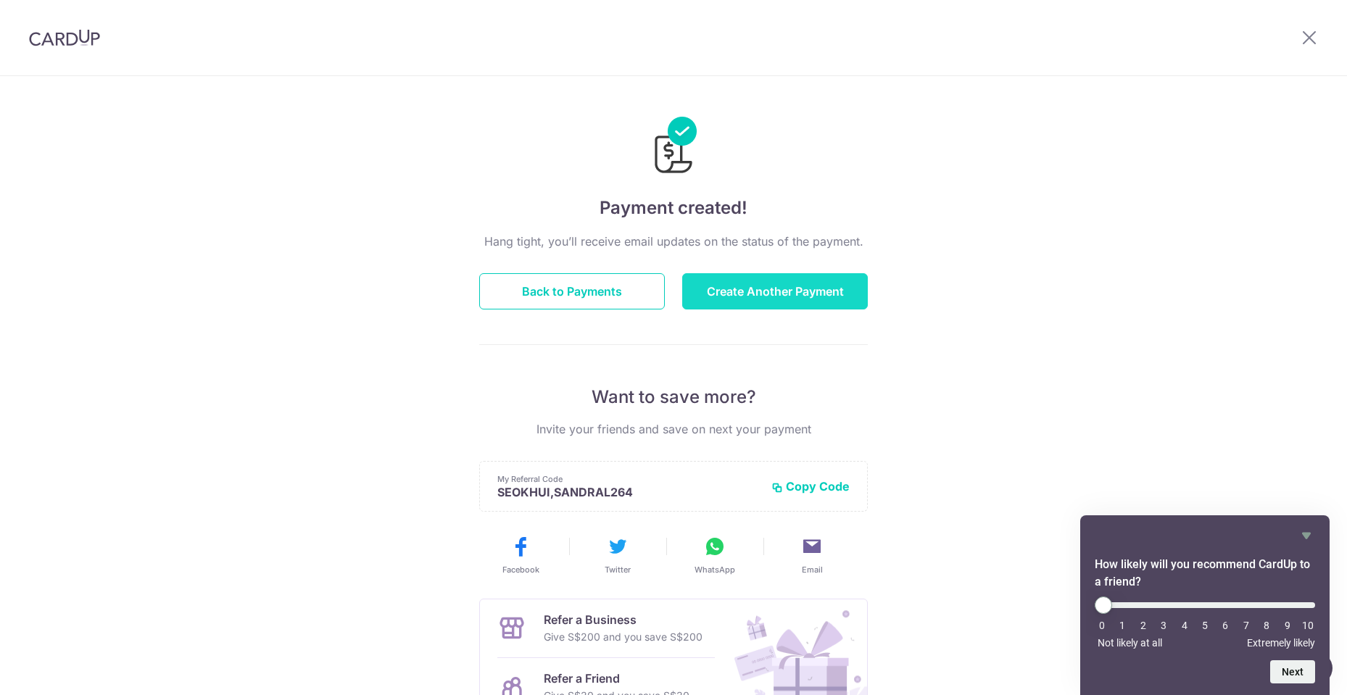
click at [824, 297] on button "Create Another Payment" at bounding box center [775, 291] width 186 height 36
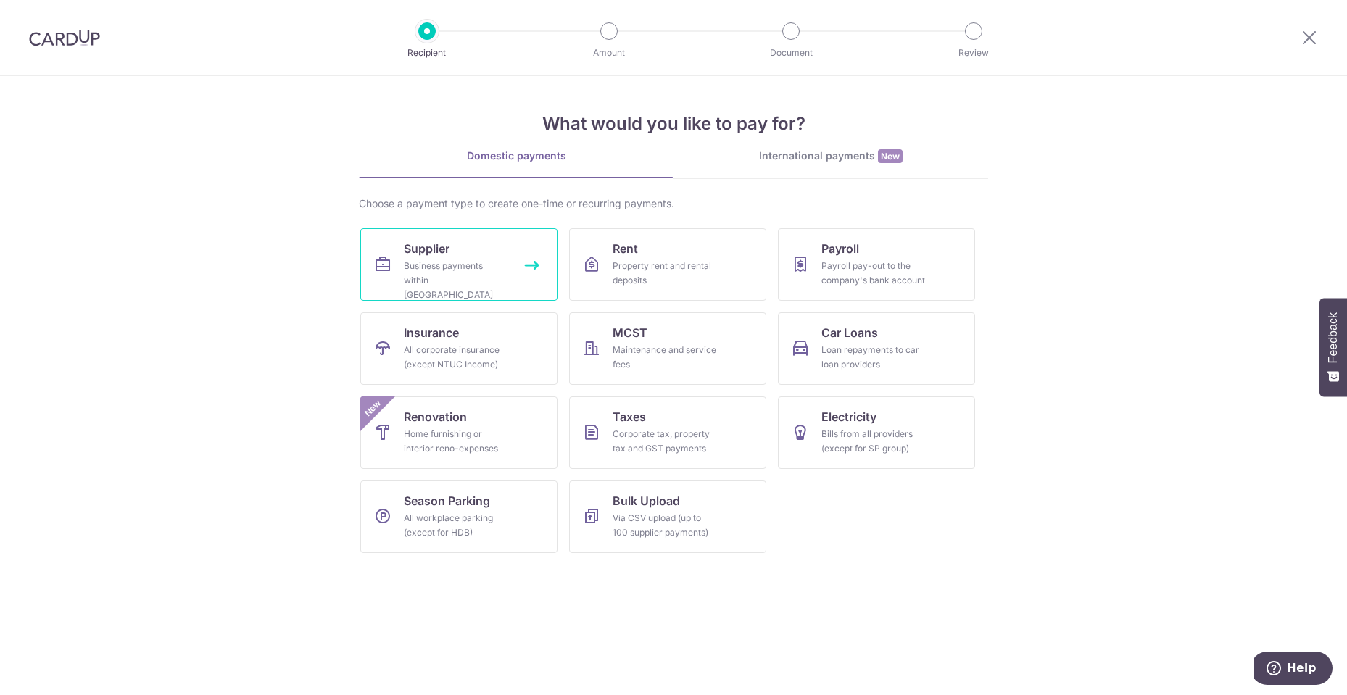
click at [465, 257] on link "Supplier Business payments within [GEOGRAPHIC_DATA]" at bounding box center [458, 264] width 197 height 73
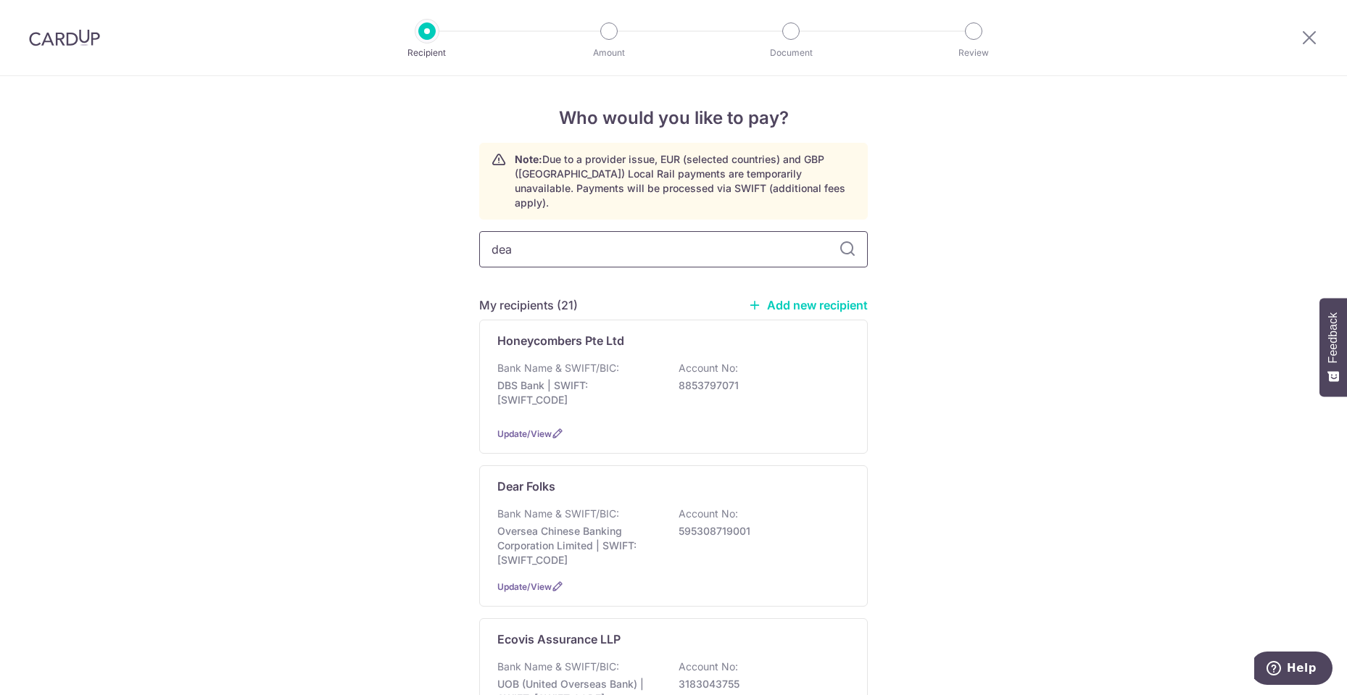
type input "dear"
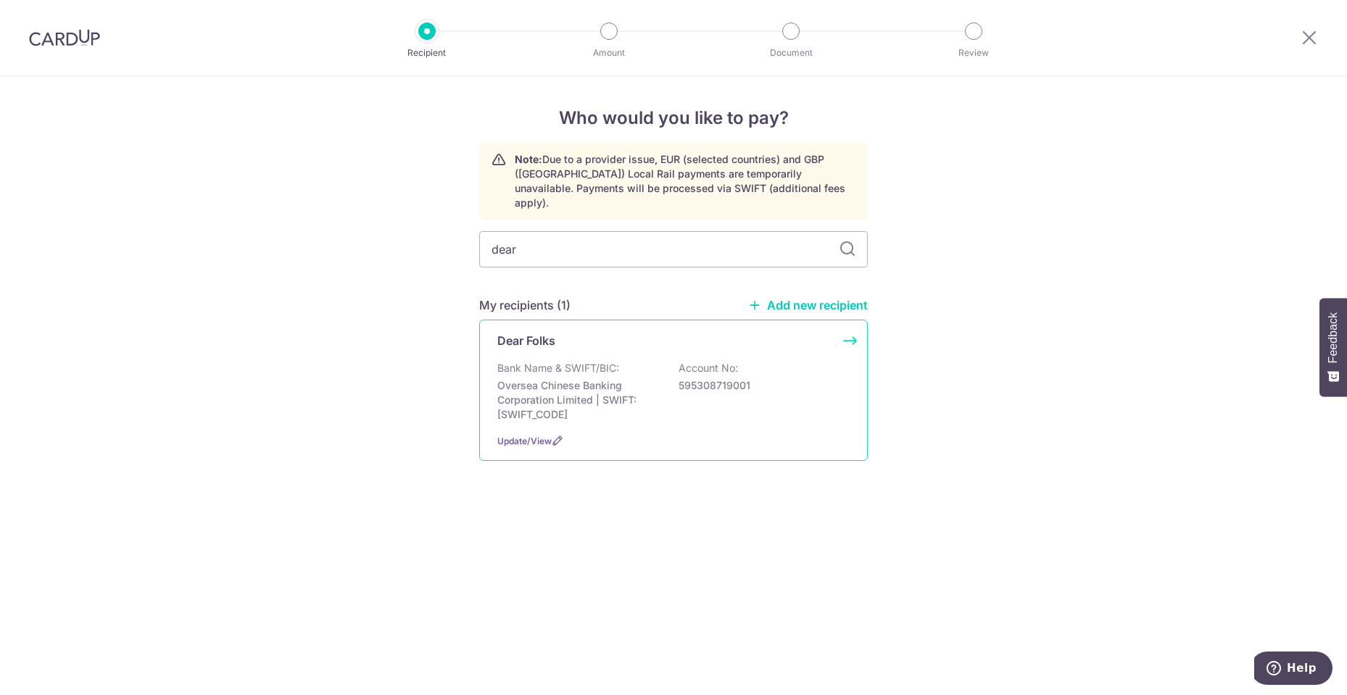
click at [558, 361] on p "Bank Name & SWIFT/BIC:" at bounding box center [559, 368] width 122 height 15
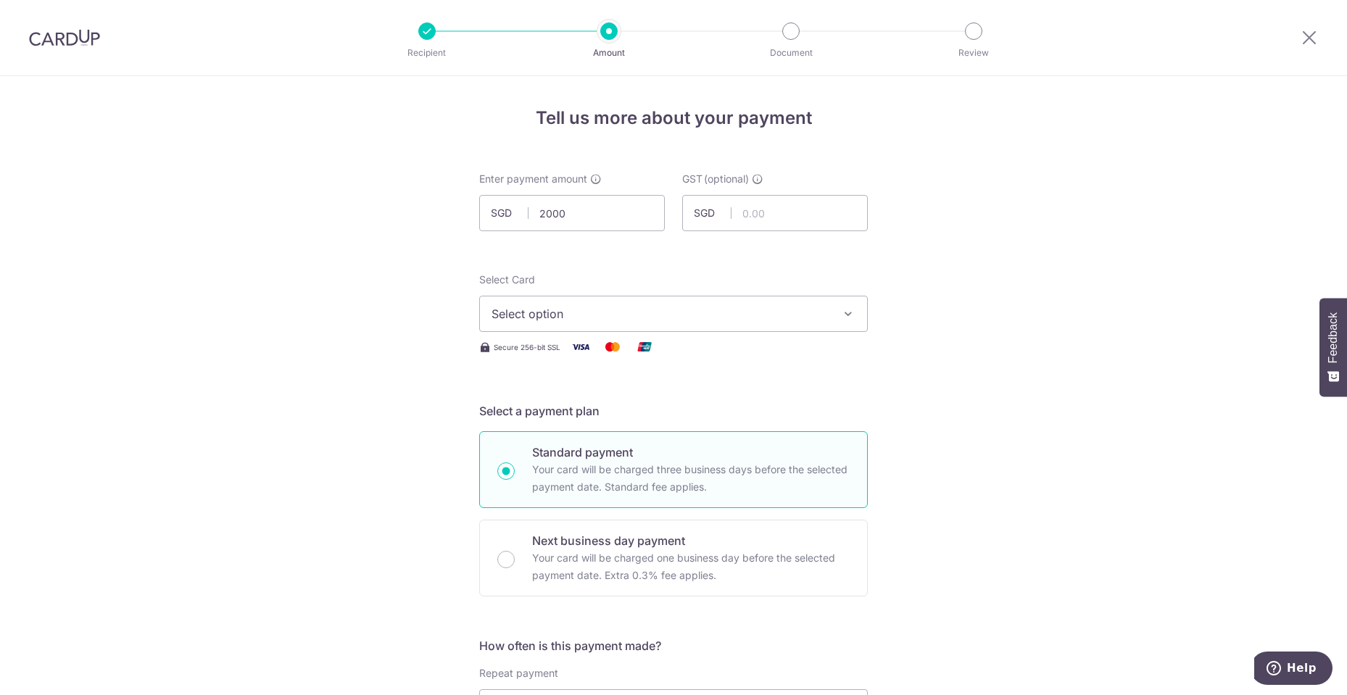
type input "2,000.00"
click at [643, 307] on span "Select option" at bounding box center [661, 313] width 338 height 17
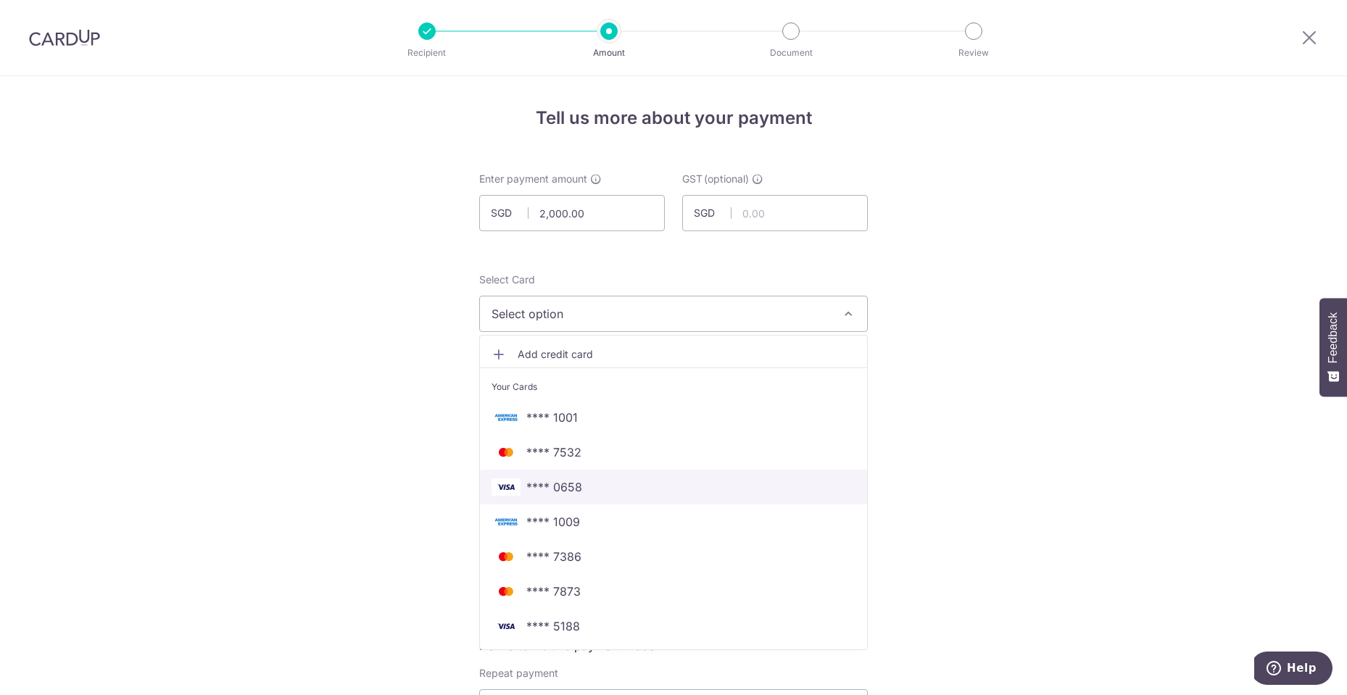
click at [604, 483] on span "**** 0658" at bounding box center [674, 487] width 364 height 17
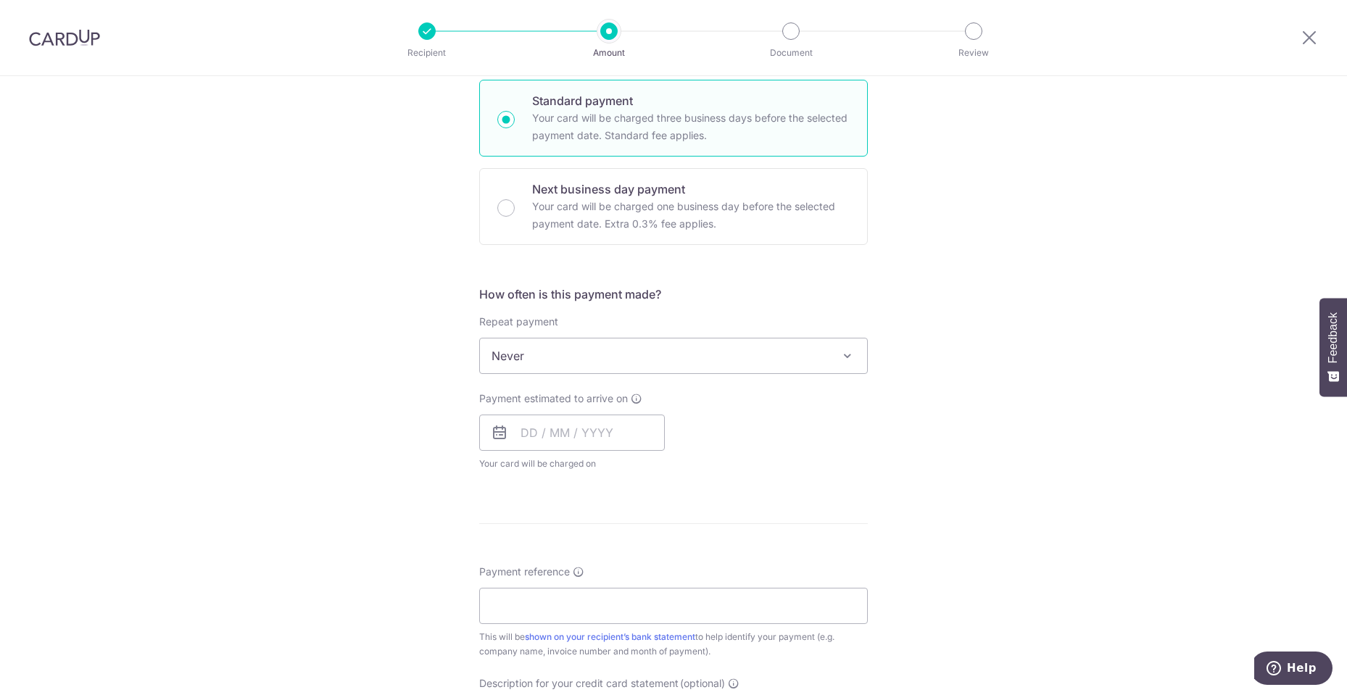
scroll to position [363, 0]
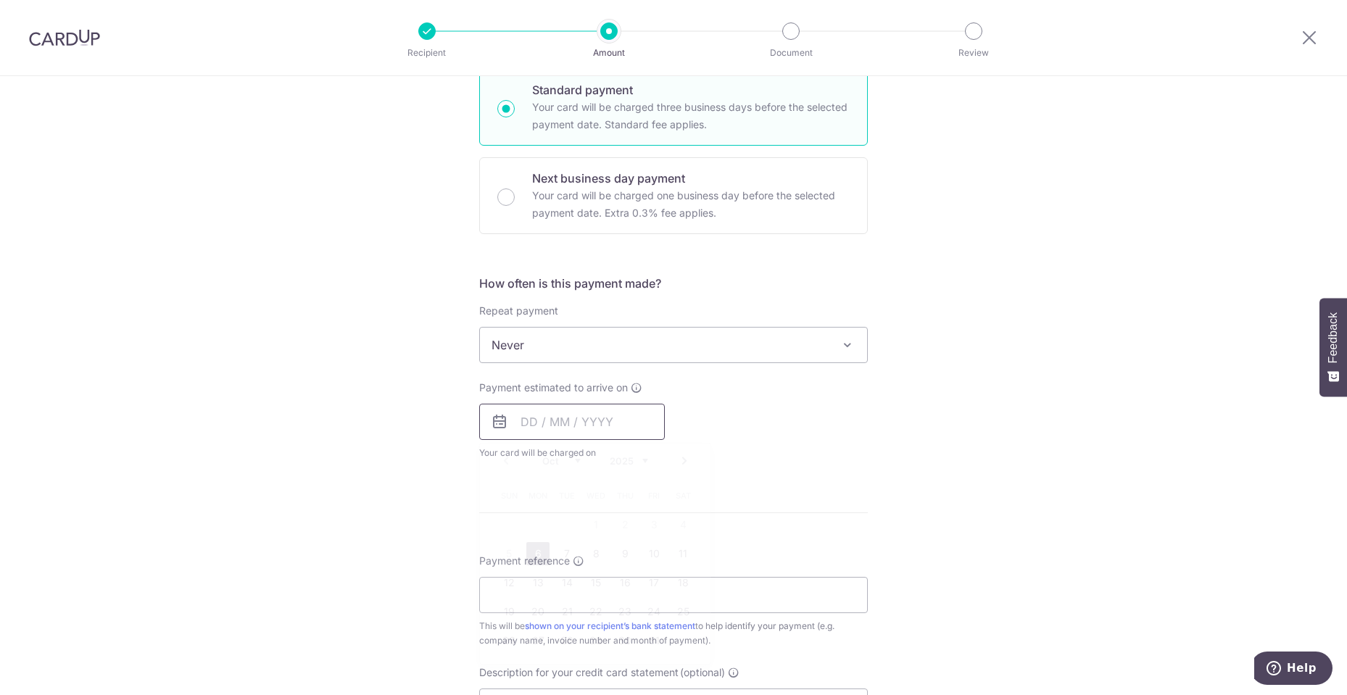
click at [588, 420] on input "text" at bounding box center [572, 422] width 186 height 36
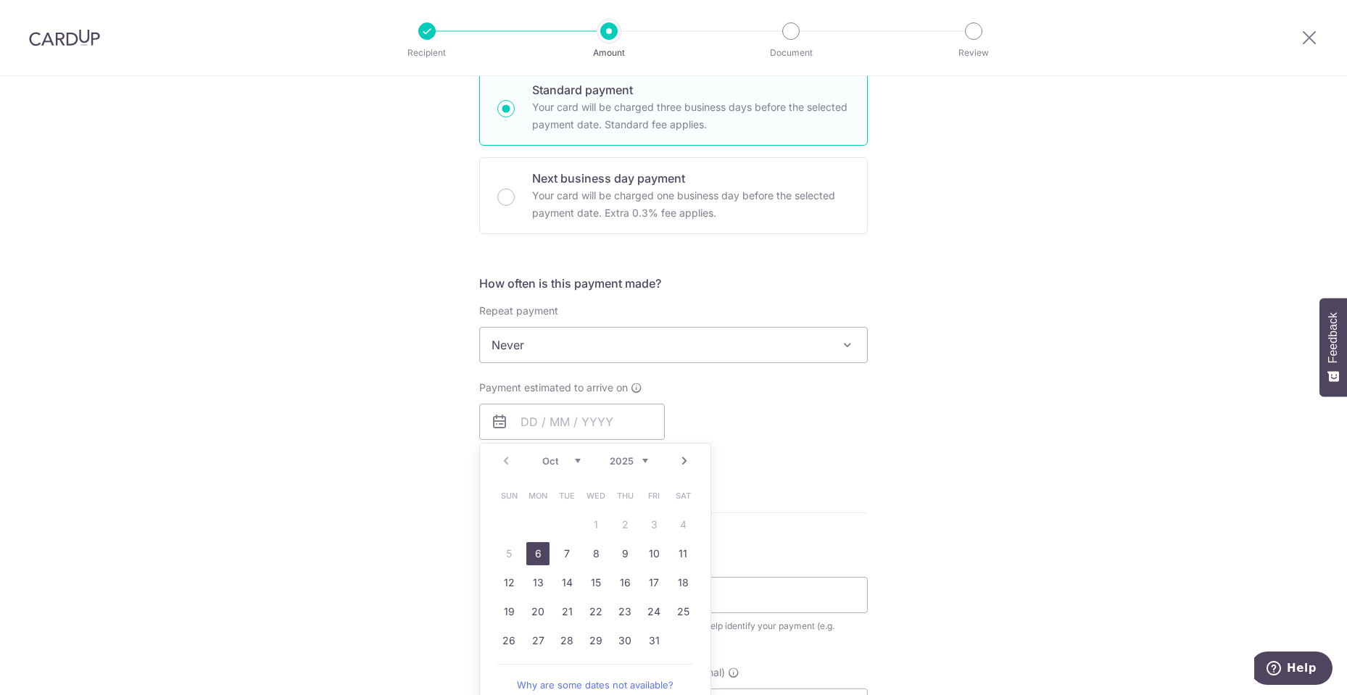
click at [538, 552] on link "6" at bounding box center [538, 553] width 23 height 23
type input "[DATE]"
click at [410, 489] on div "Tell us more about your payment Enter payment amount SGD 2,000.00 2000.00 GST (…" at bounding box center [673, 418] width 1347 height 1409
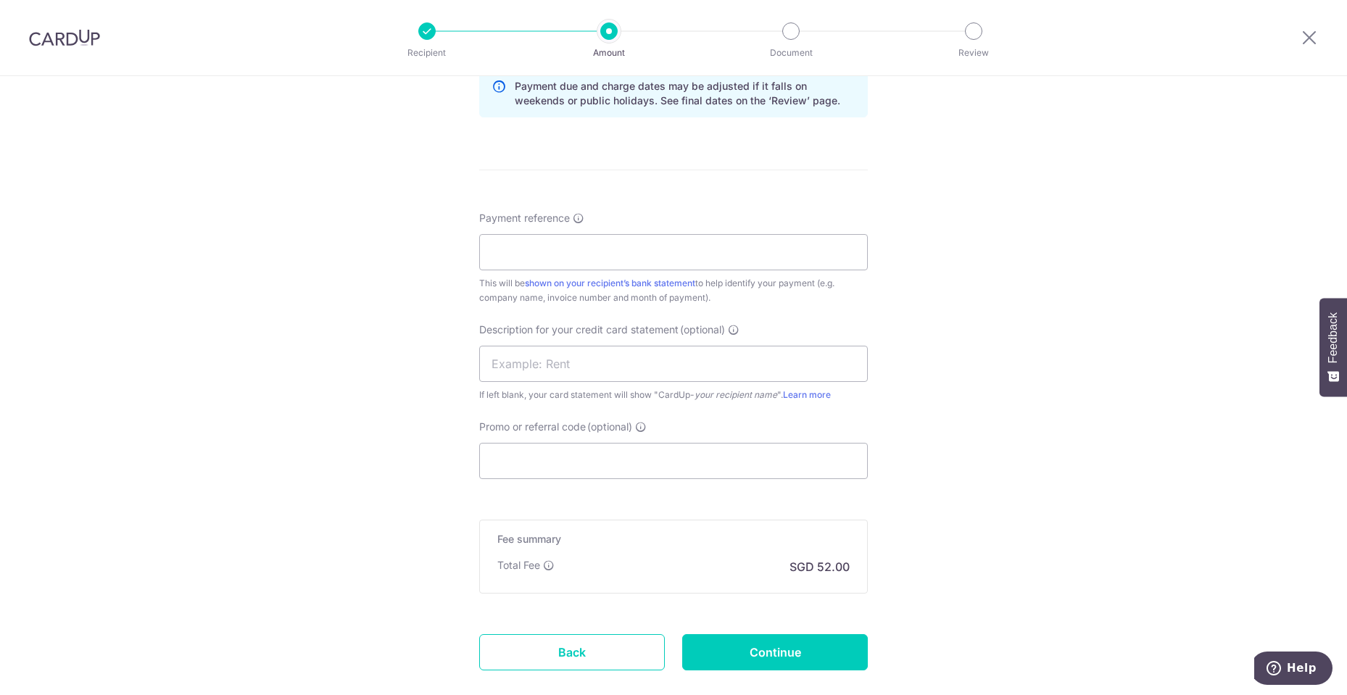
scroll to position [849, 0]
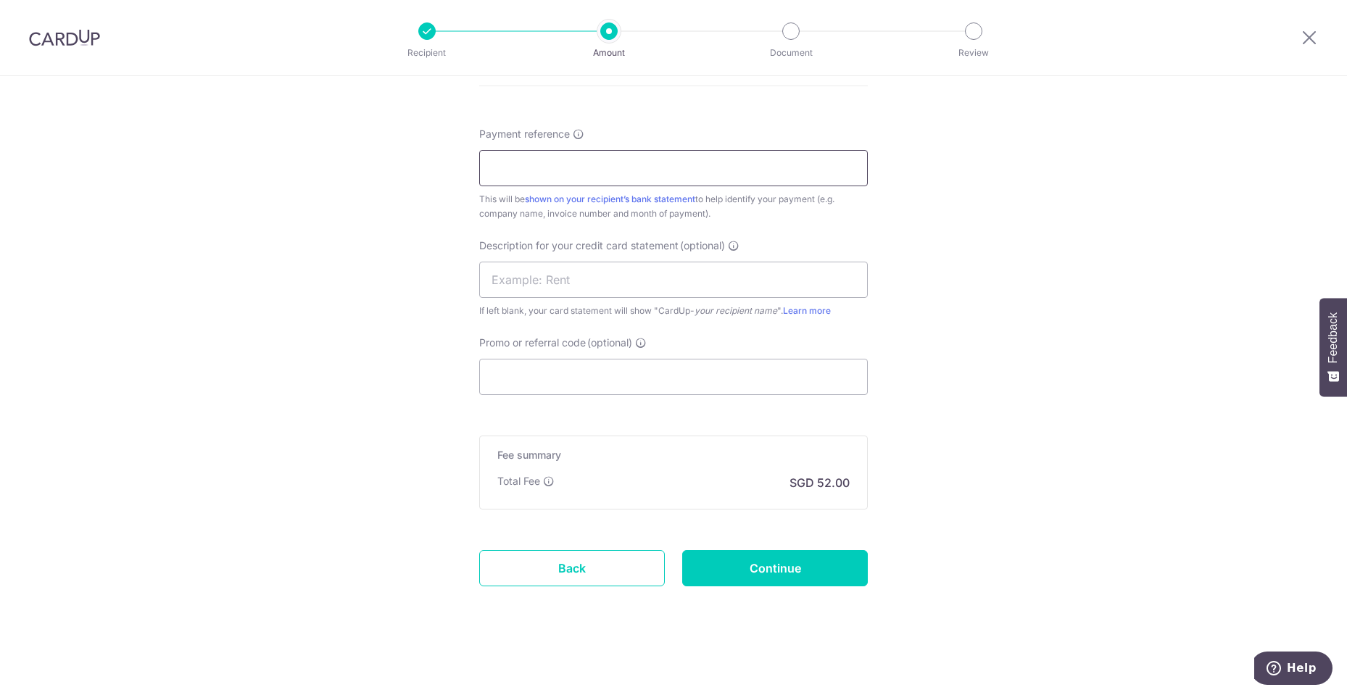
click at [666, 163] on input "Payment reference" at bounding box center [673, 168] width 389 height 36
paste input "06137"
type input "06137"
click at [814, 571] on input "Continue" at bounding box center [775, 568] width 186 height 36
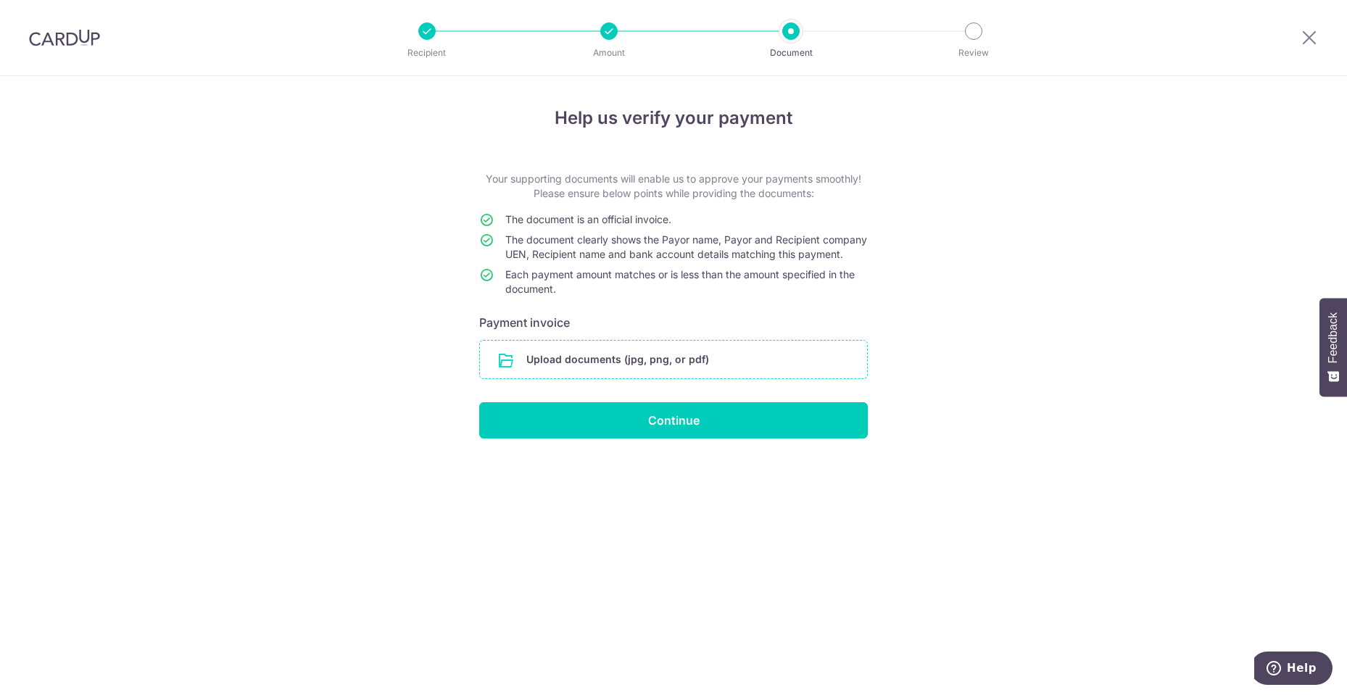
click at [775, 363] on input "file" at bounding box center [673, 360] width 387 height 38
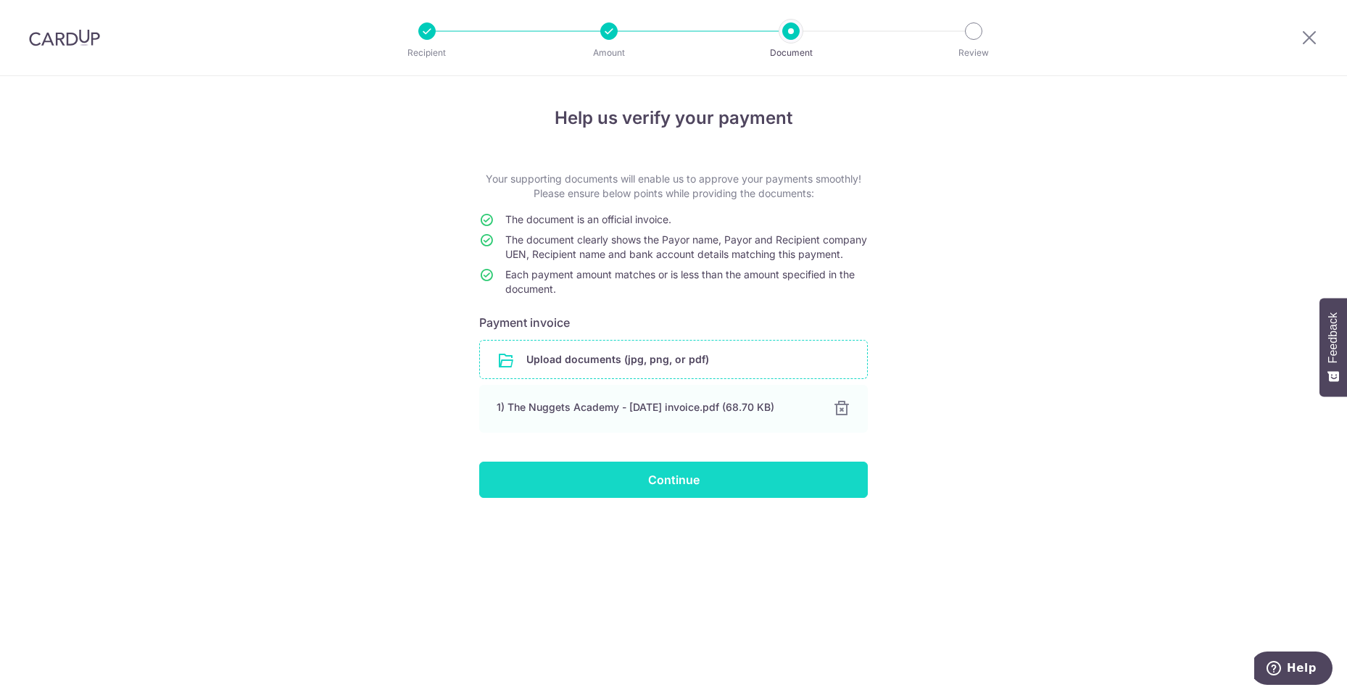
click at [802, 498] on input "Continue" at bounding box center [673, 480] width 389 height 36
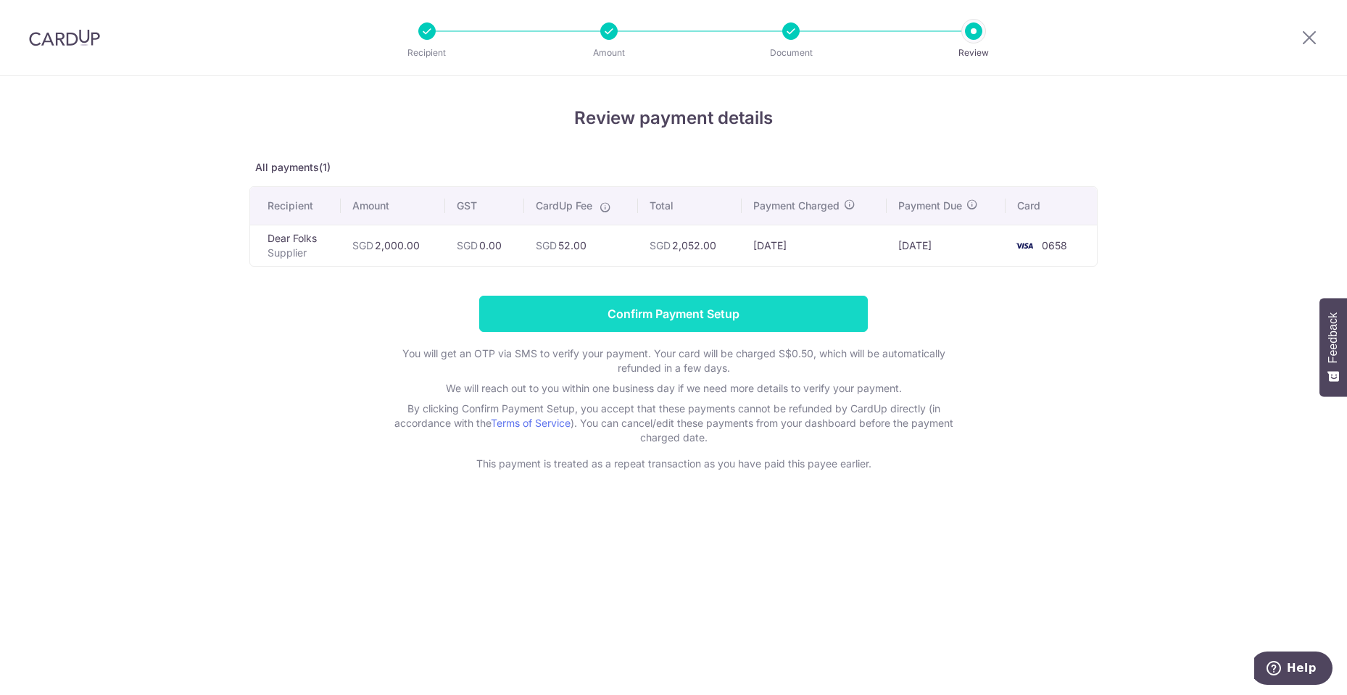
click at [759, 318] on input "Confirm Payment Setup" at bounding box center [673, 314] width 389 height 36
